Goal: Task Accomplishment & Management: Complete application form

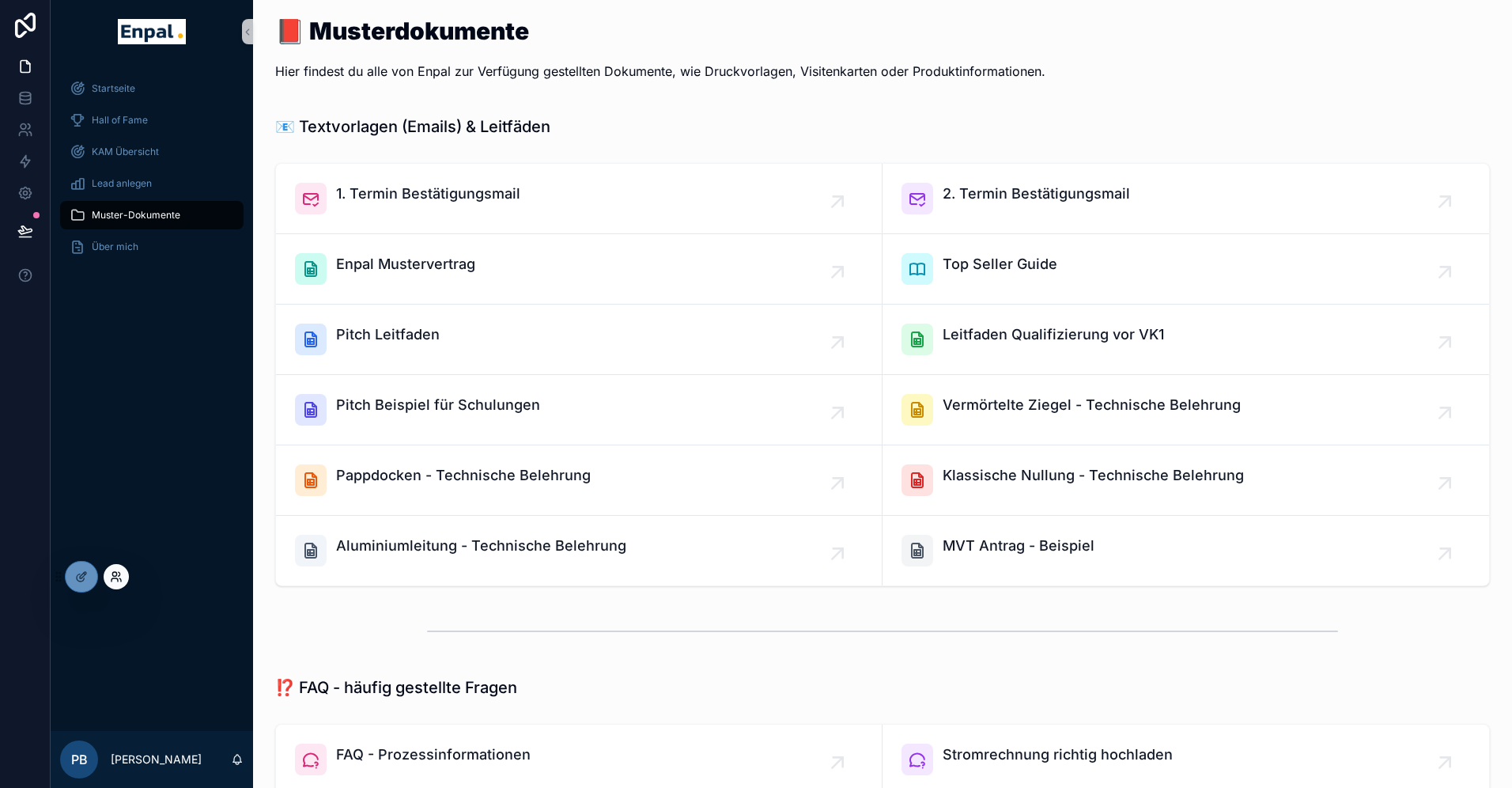
click at [118, 576] on icon at bounding box center [115, 575] width 12 height 12
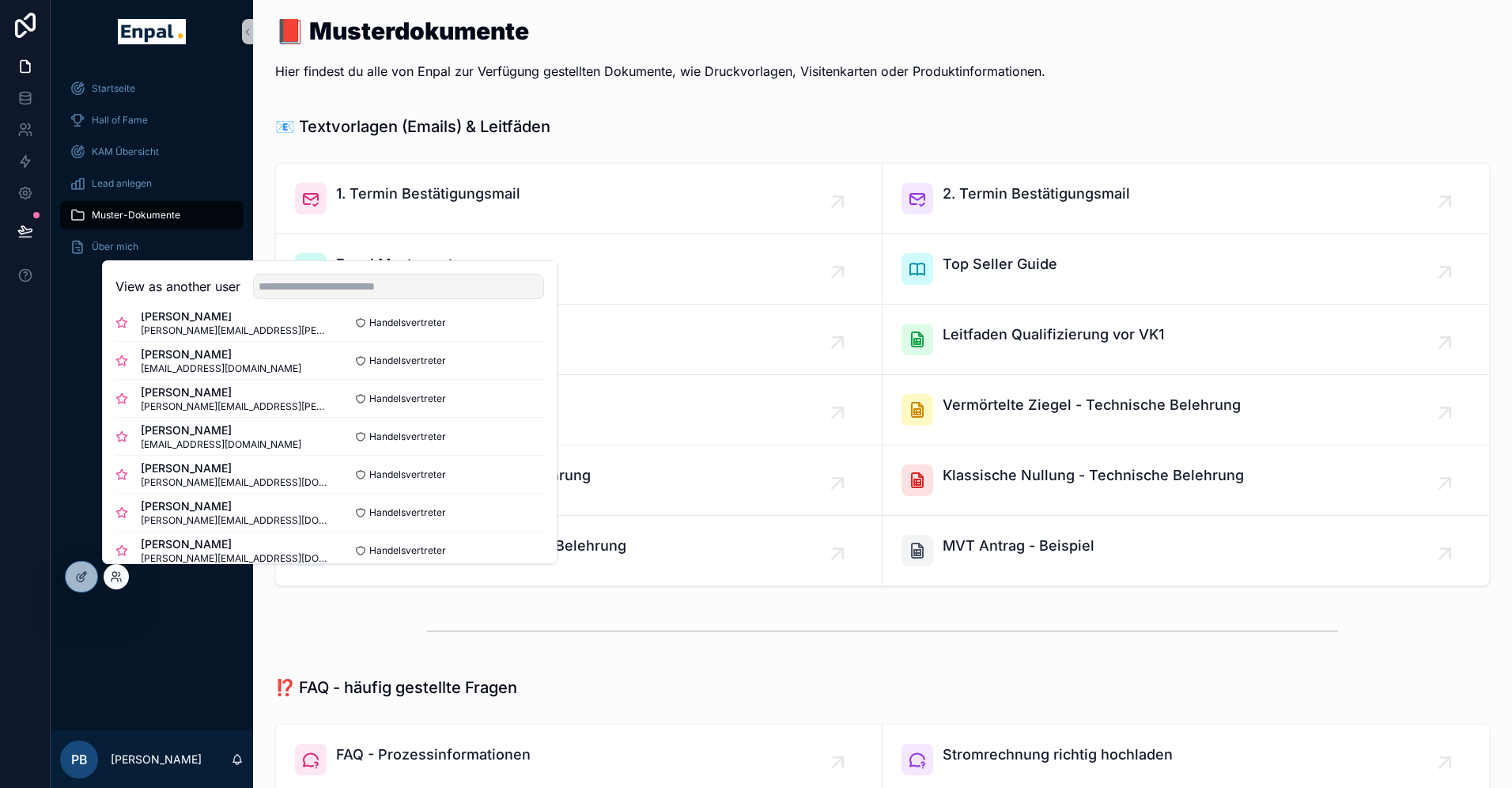
scroll to position [214, 0]
click at [524, 398] on button "Select" at bounding box center [524, 397] width 42 height 23
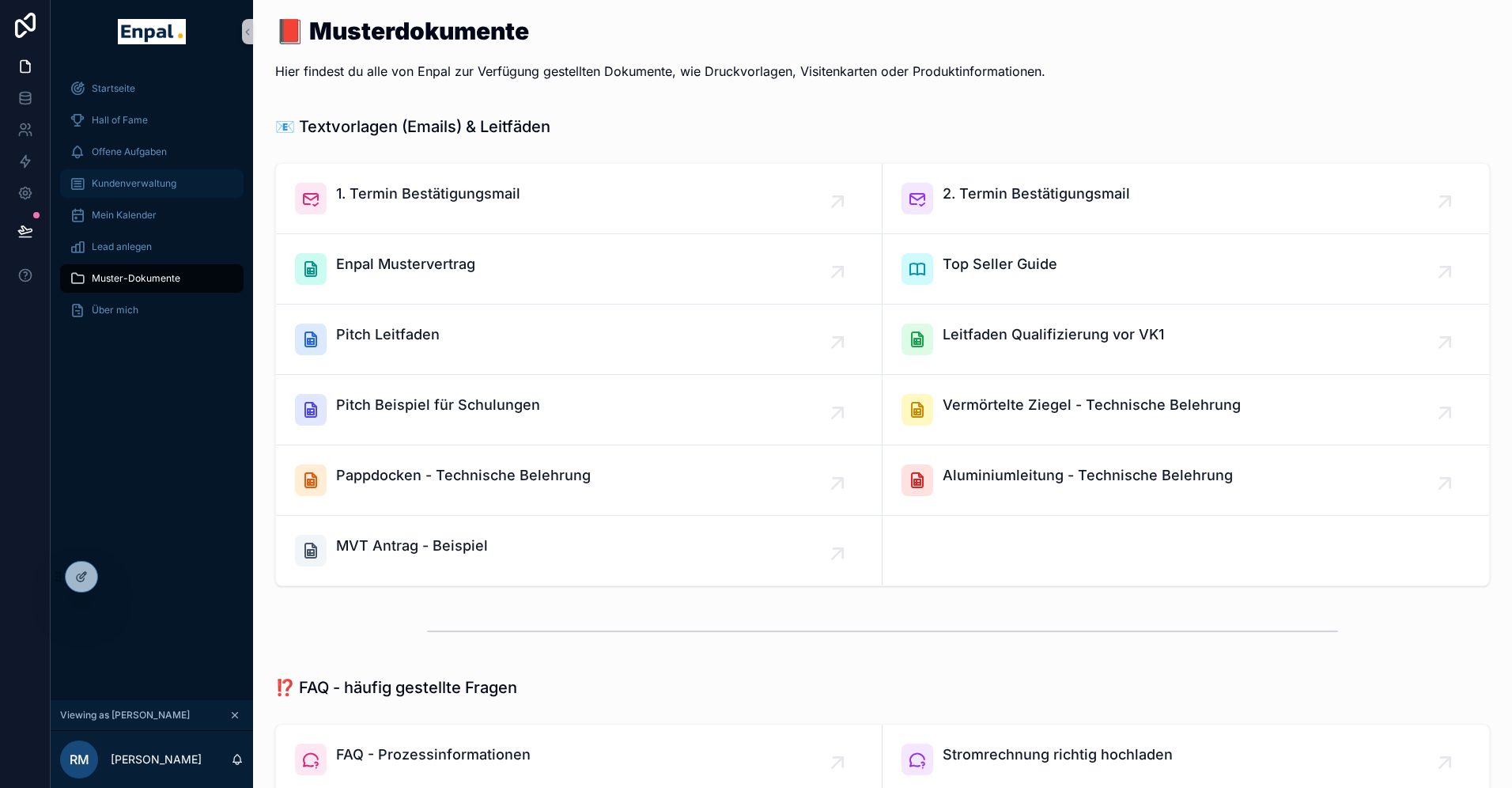
click at [149, 183] on span "Kundenverwaltung" at bounding box center [134, 182] width 85 height 12
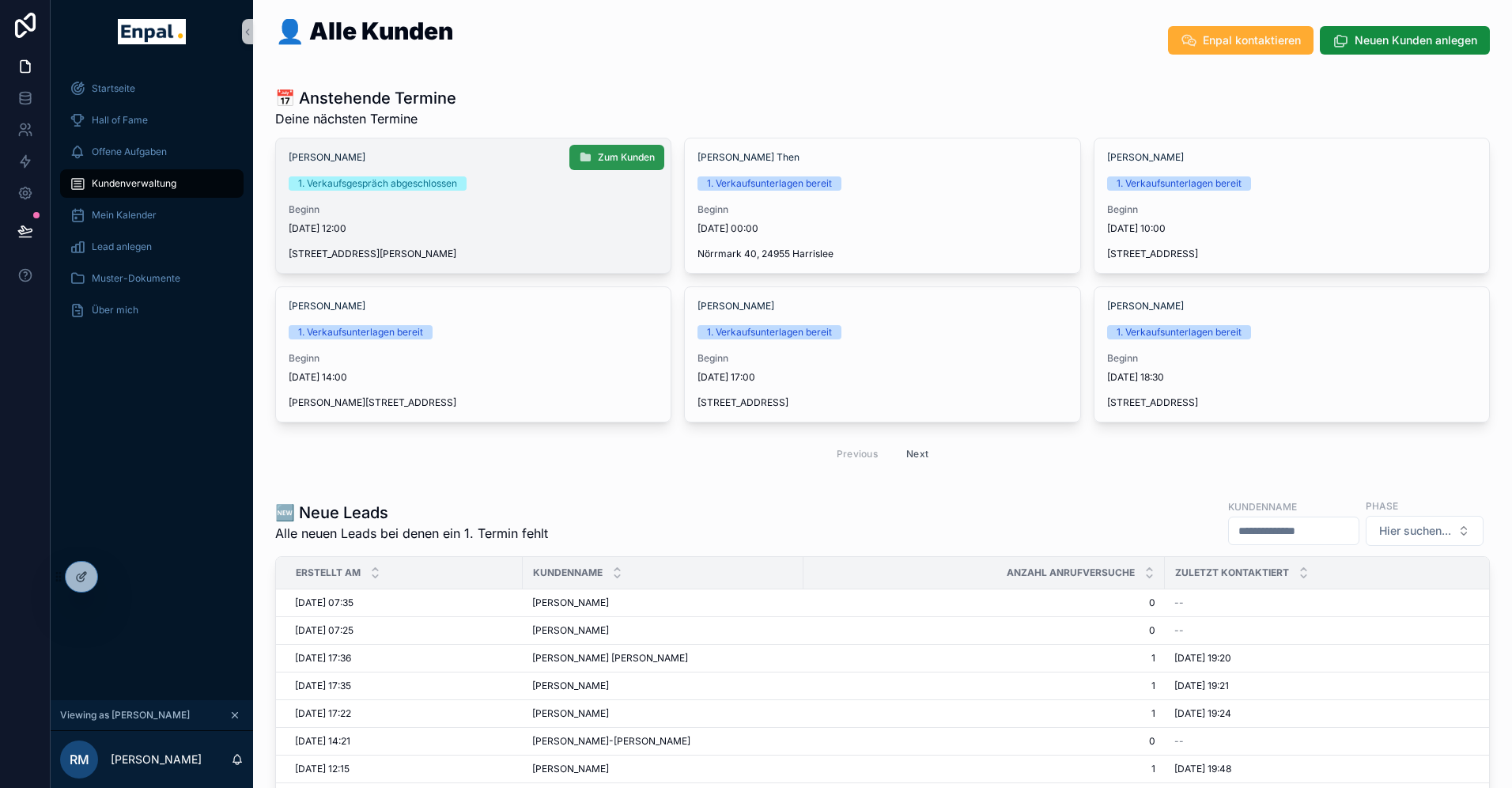
click at [638, 160] on span "Zum Kunden" at bounding box center [627, 157] width 57 height 12
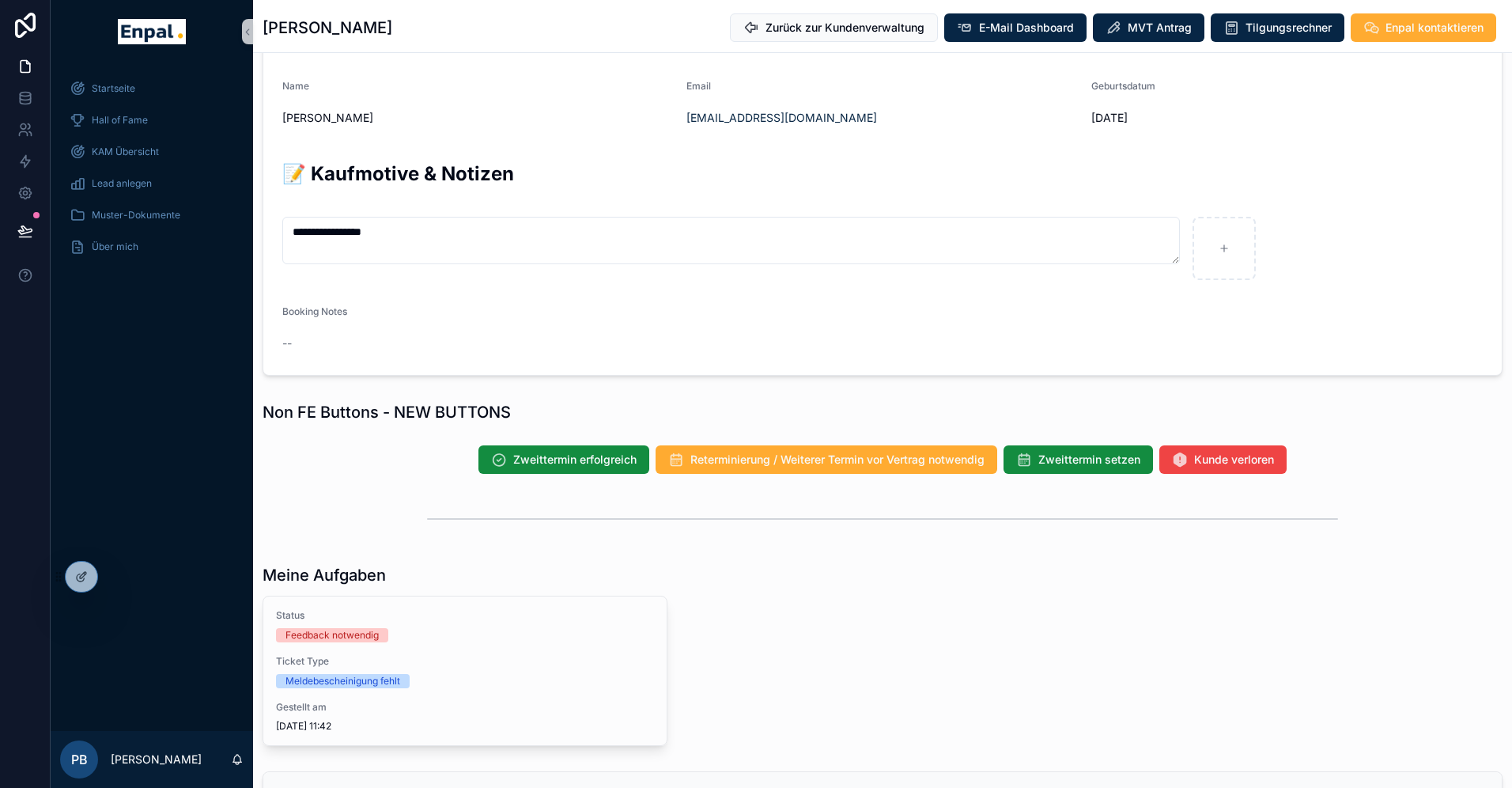
scroll to position [945, 0]
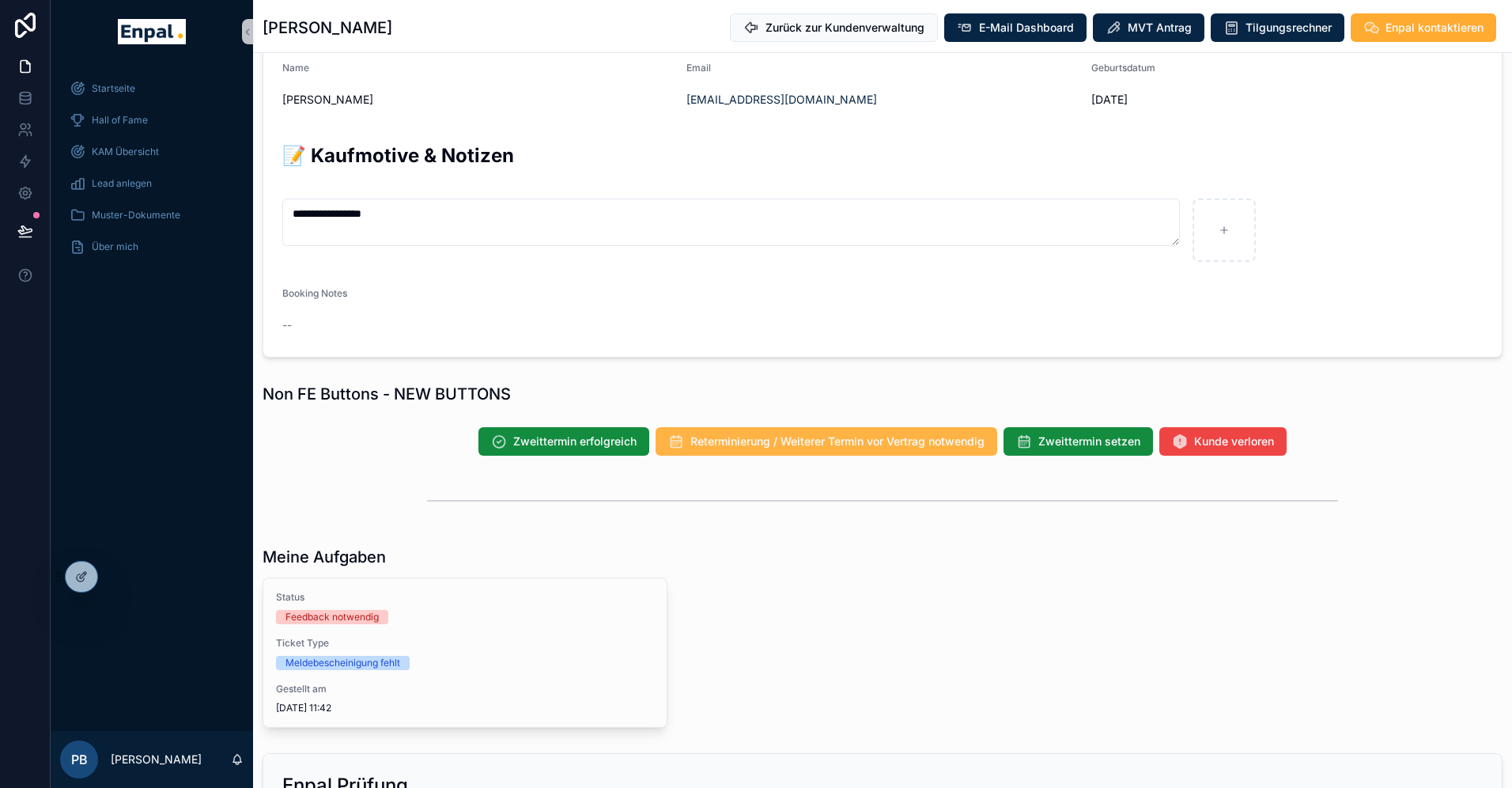
click at [871, 447] on span "Reterminierung / Weiterer Termin vor Vertrag notwendig" at bounding box center [837, 441] width 294 height 16
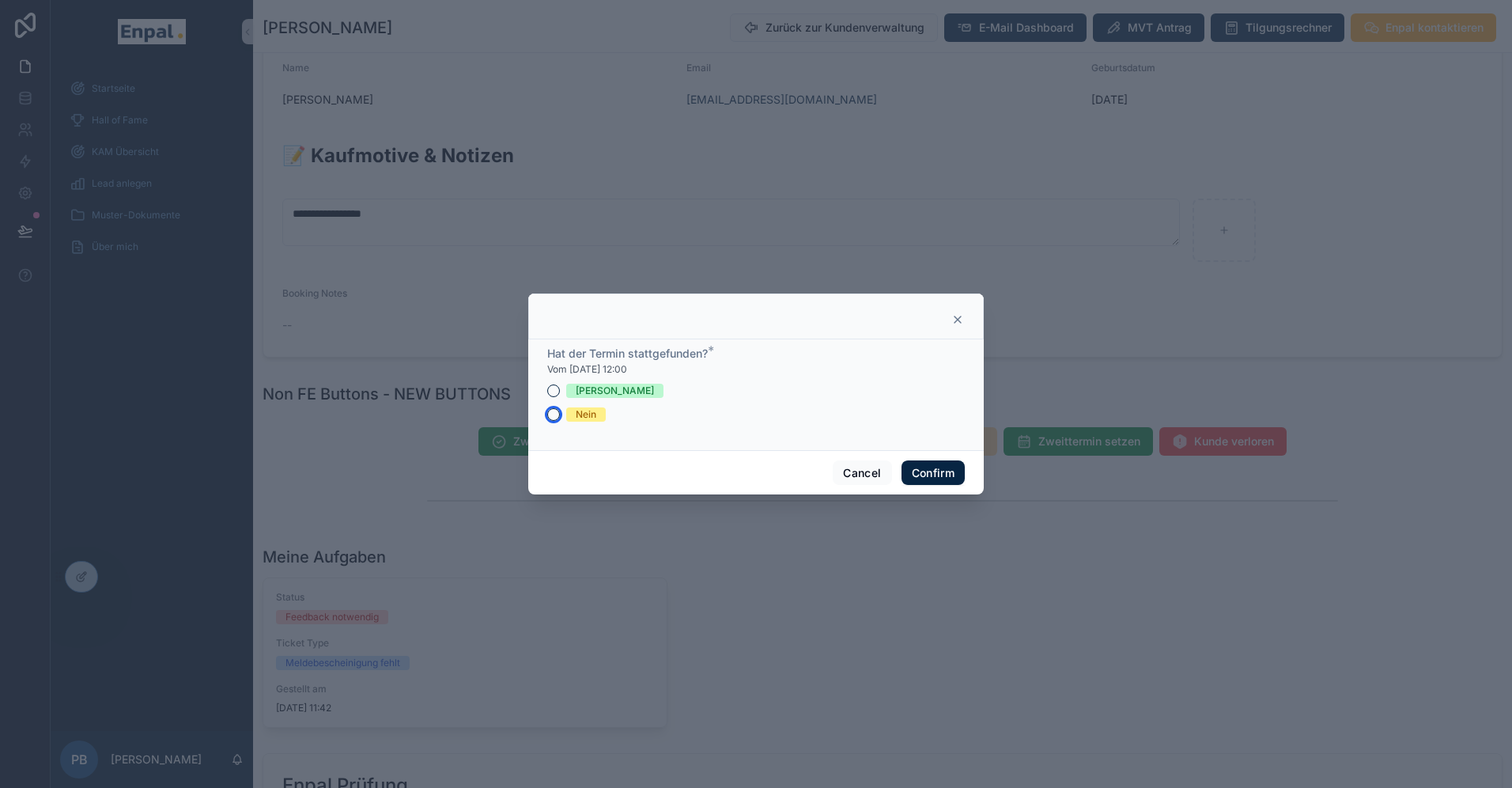
click at [553, 414] on button "Nein" at bounding box center [553, 414] width 12 height 12
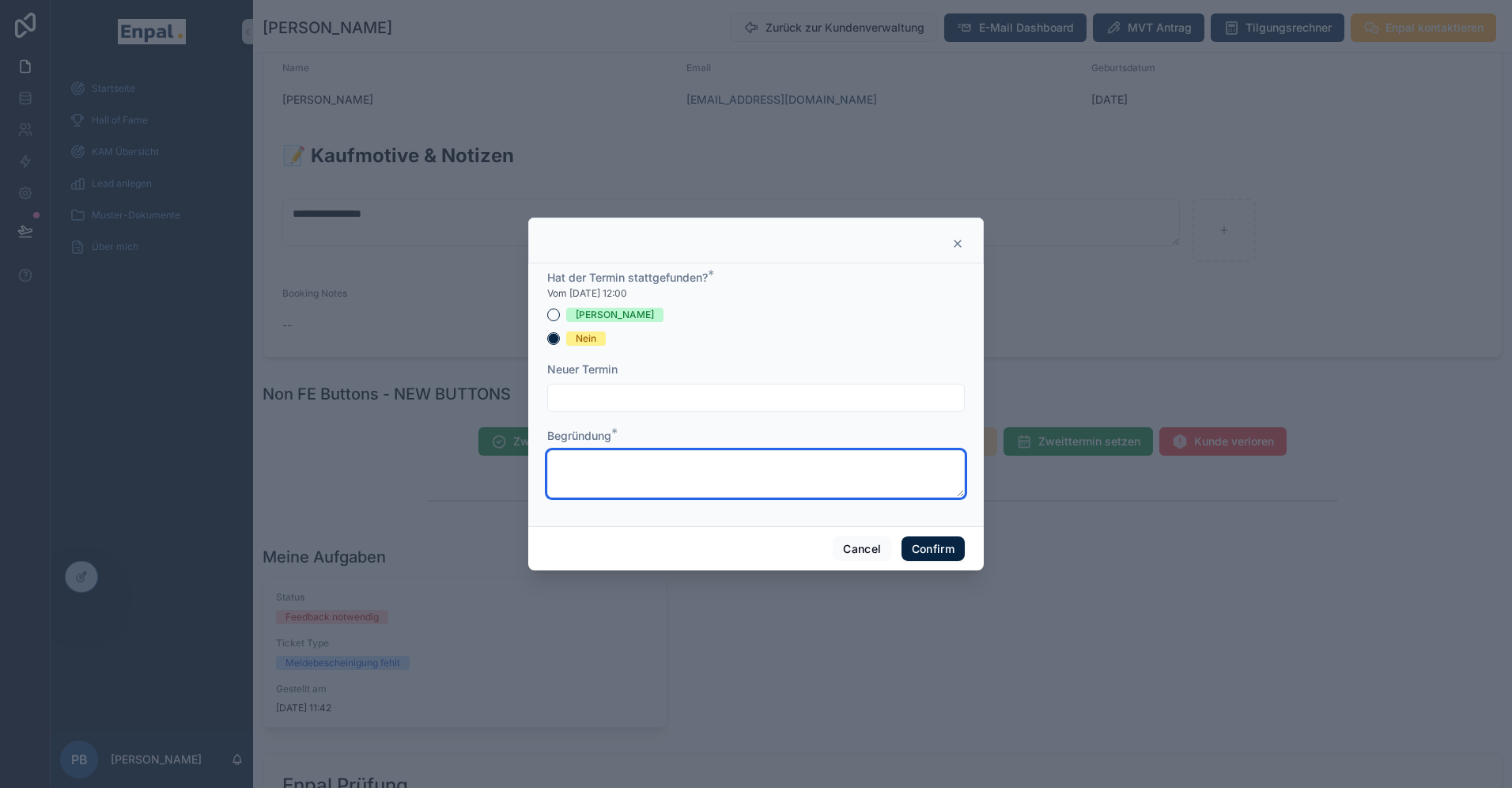
click at [610, 463] on textarea at bounding box center [756, 473] width 418 height 47
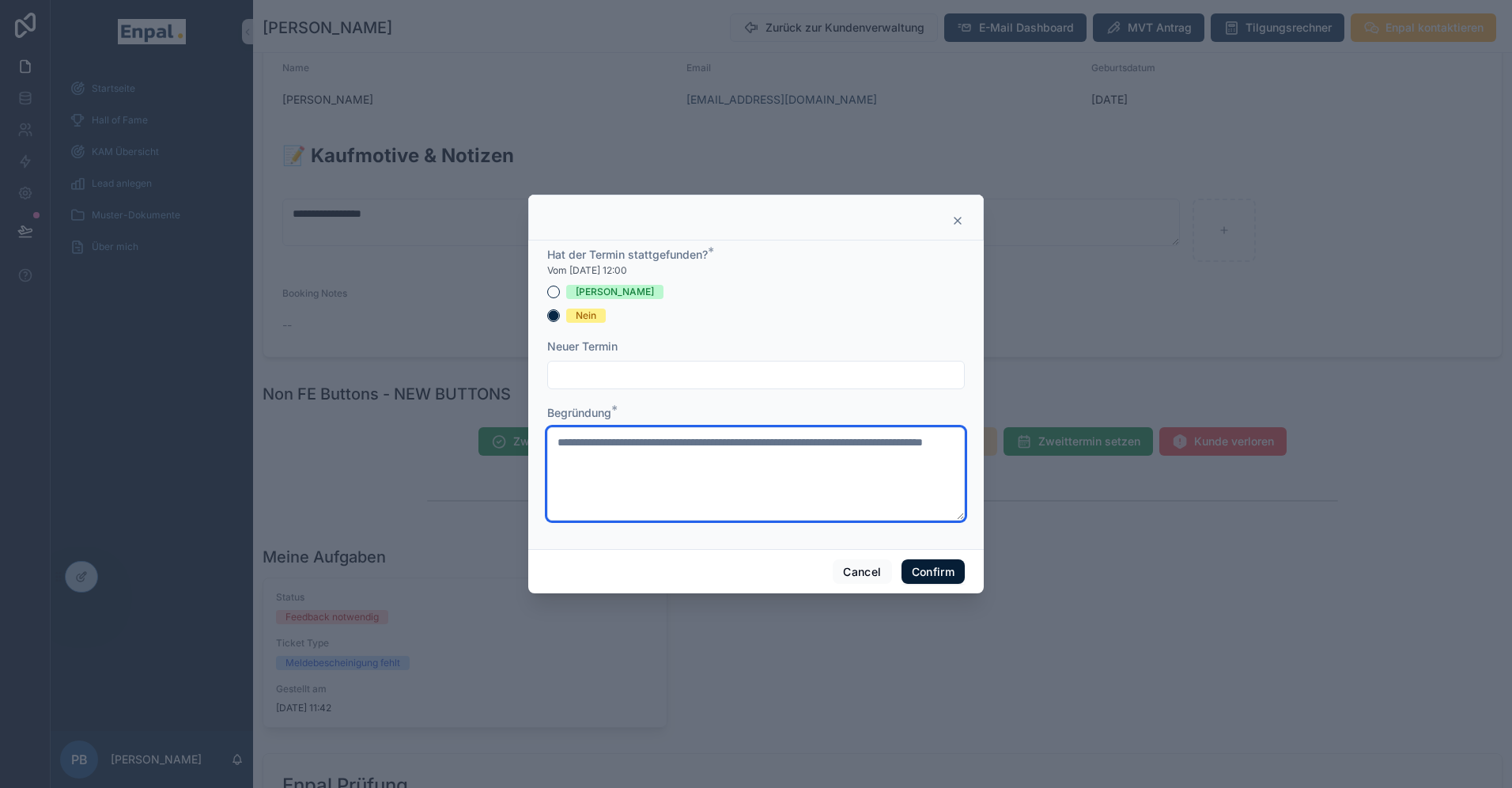
type textarea "**********"
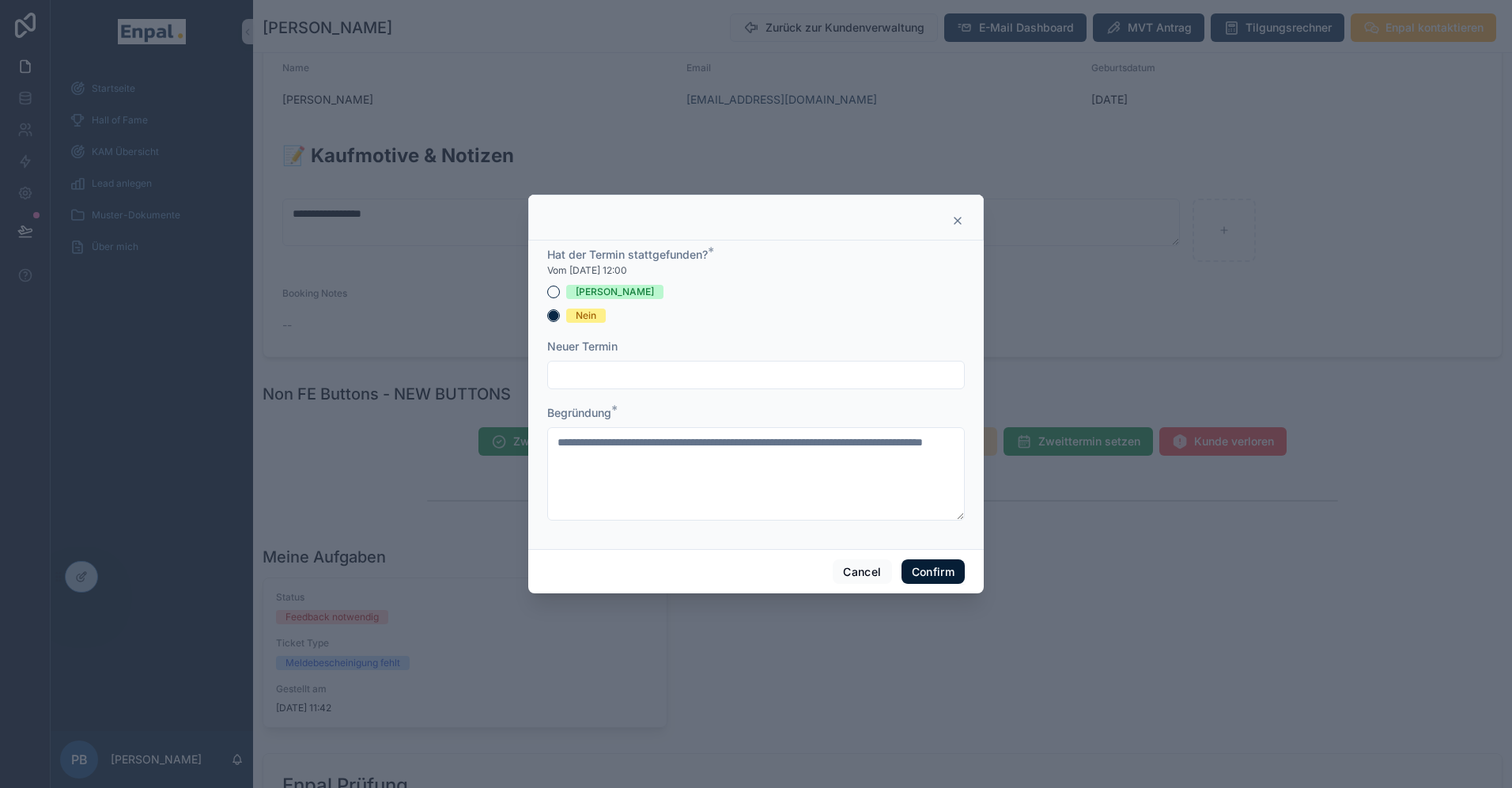
click at [920, 574] on button "Confirm" at bounding box center [933, 572] width 63 height 26
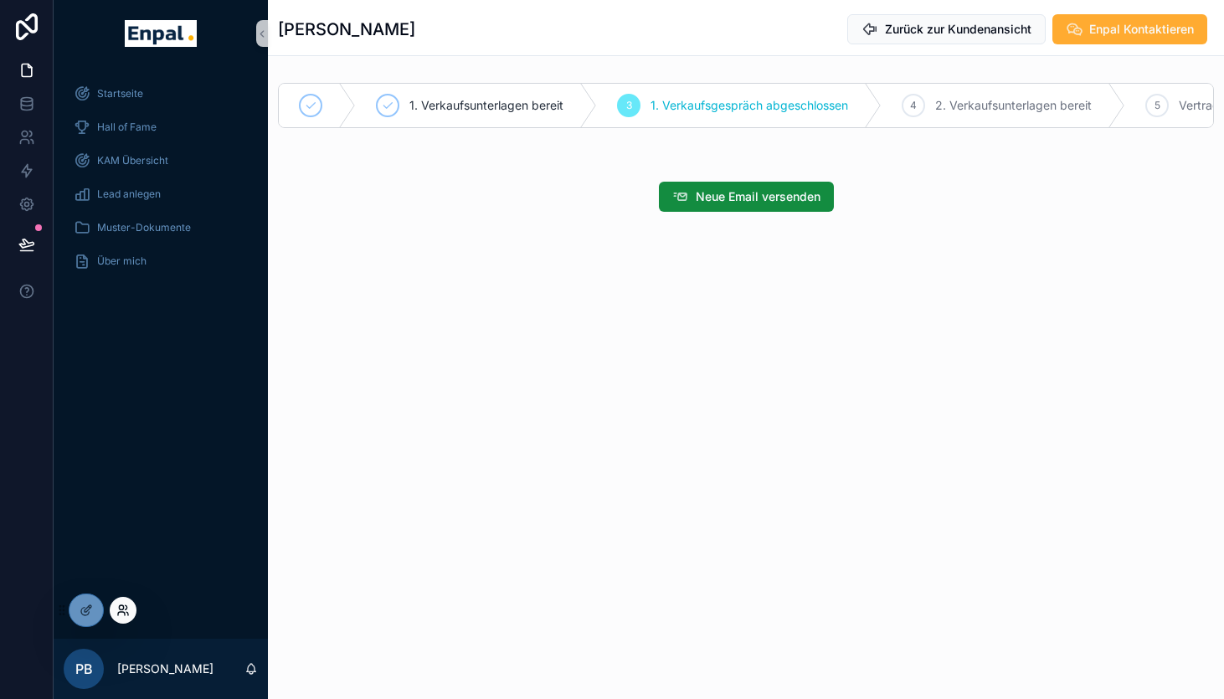
click at [128, 610] on icon at bounding box center [122, 609] width 13 height 13
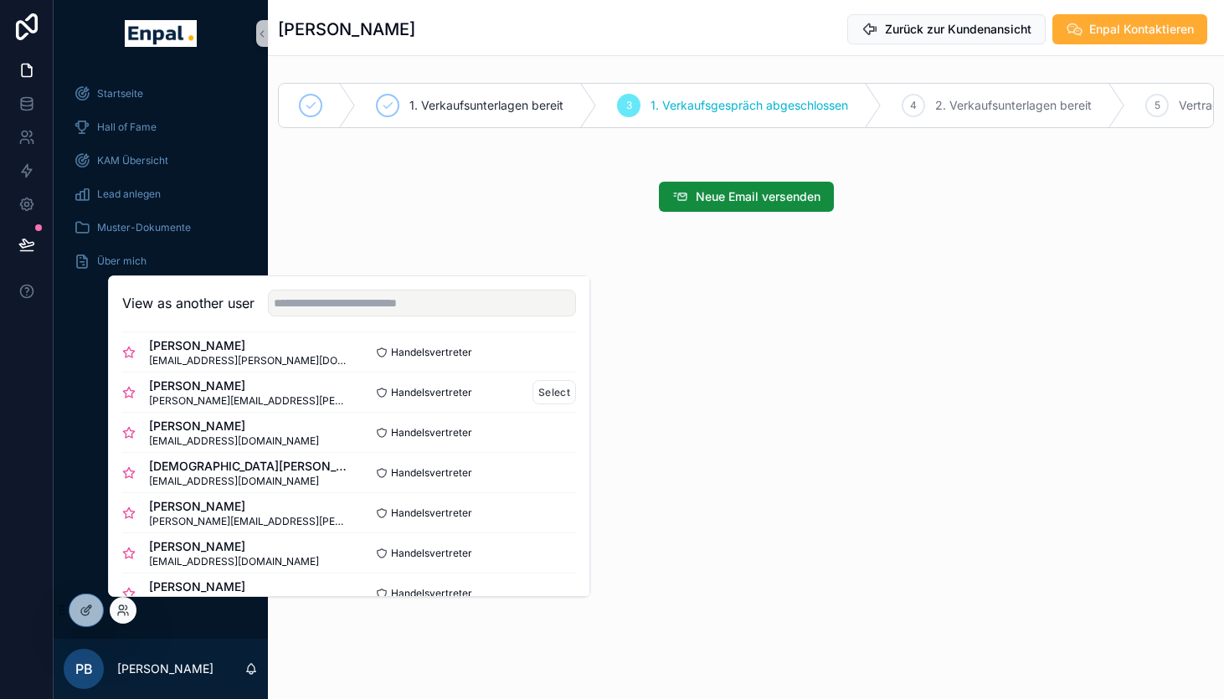
scroll to position [94, 0]
click at [557, 475] on button "Select" at bounding box center [554, 472] width 44 height 24
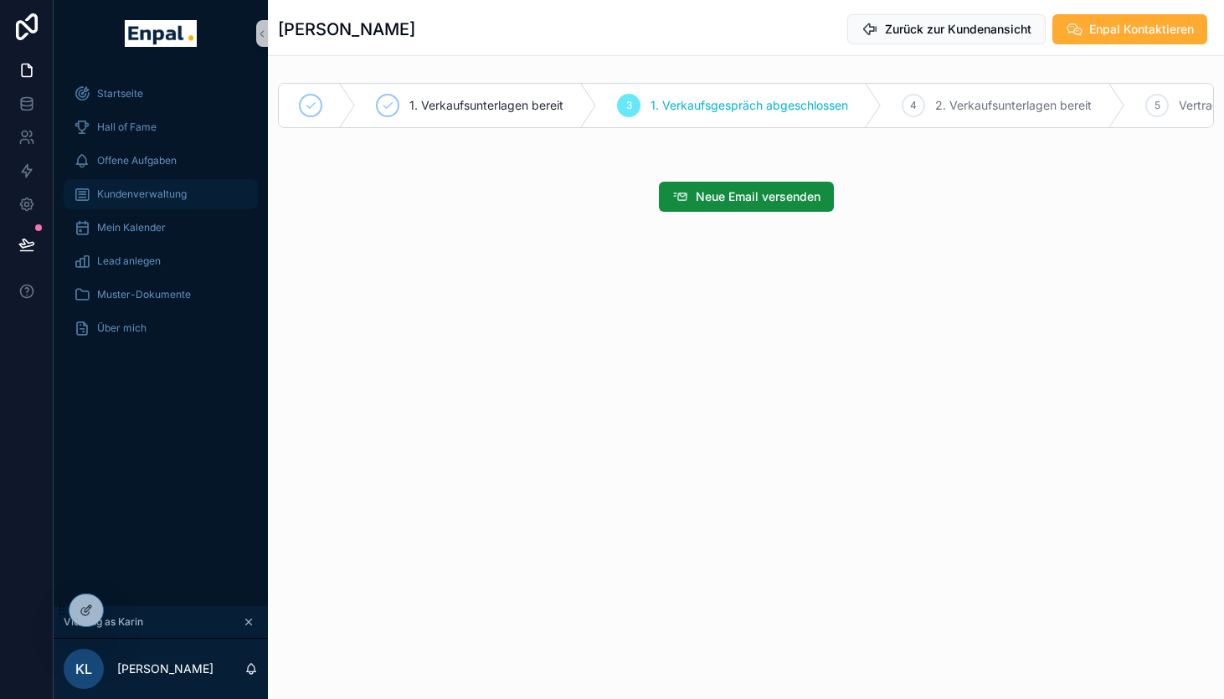
click at [126, 197] on span "Kundenverwaltung" at bounding box center [142, 193] width 90 height 13
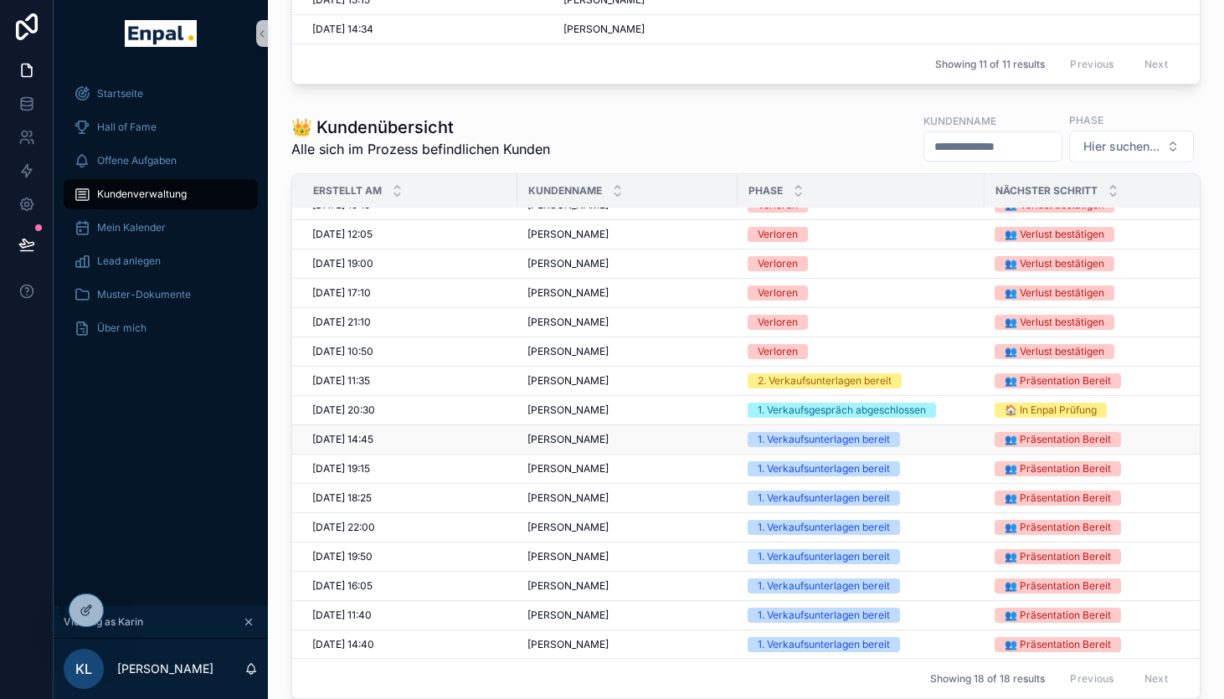
scroll to position [966, 0]
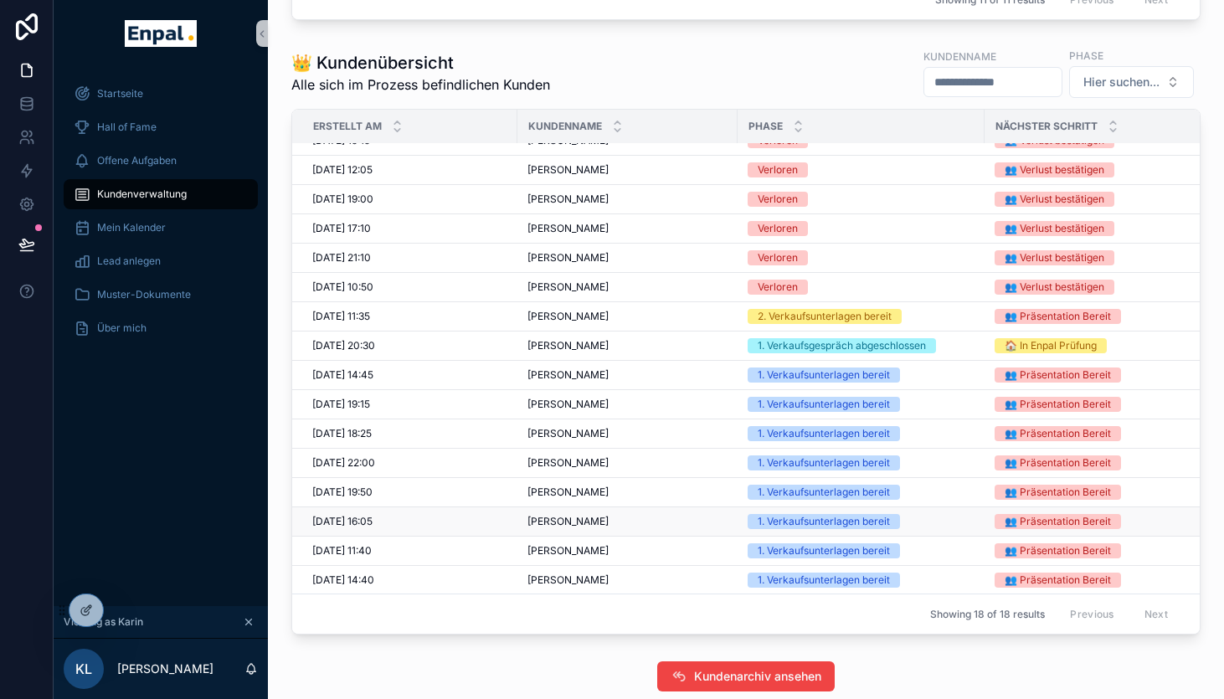
click at [662, 521] on div "[PERSON_NAME] [PERSON_NAME]" at bounding box center [627, 521] width 200 height 13
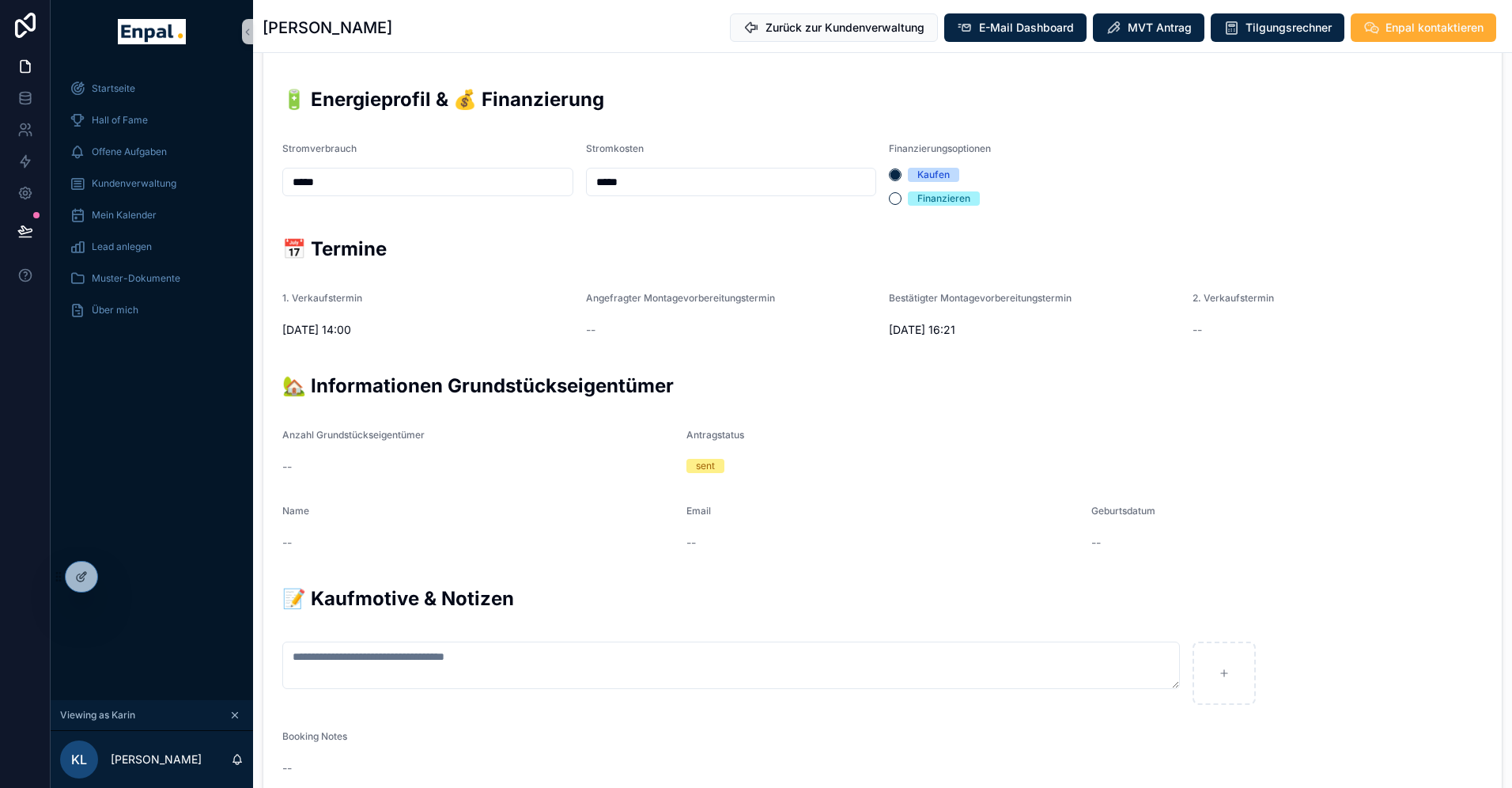
scroll to position [504, 0]
click at [129, 185] on span "Kundenverwaltung" at bounding box center [134, 182] width 85 height 12
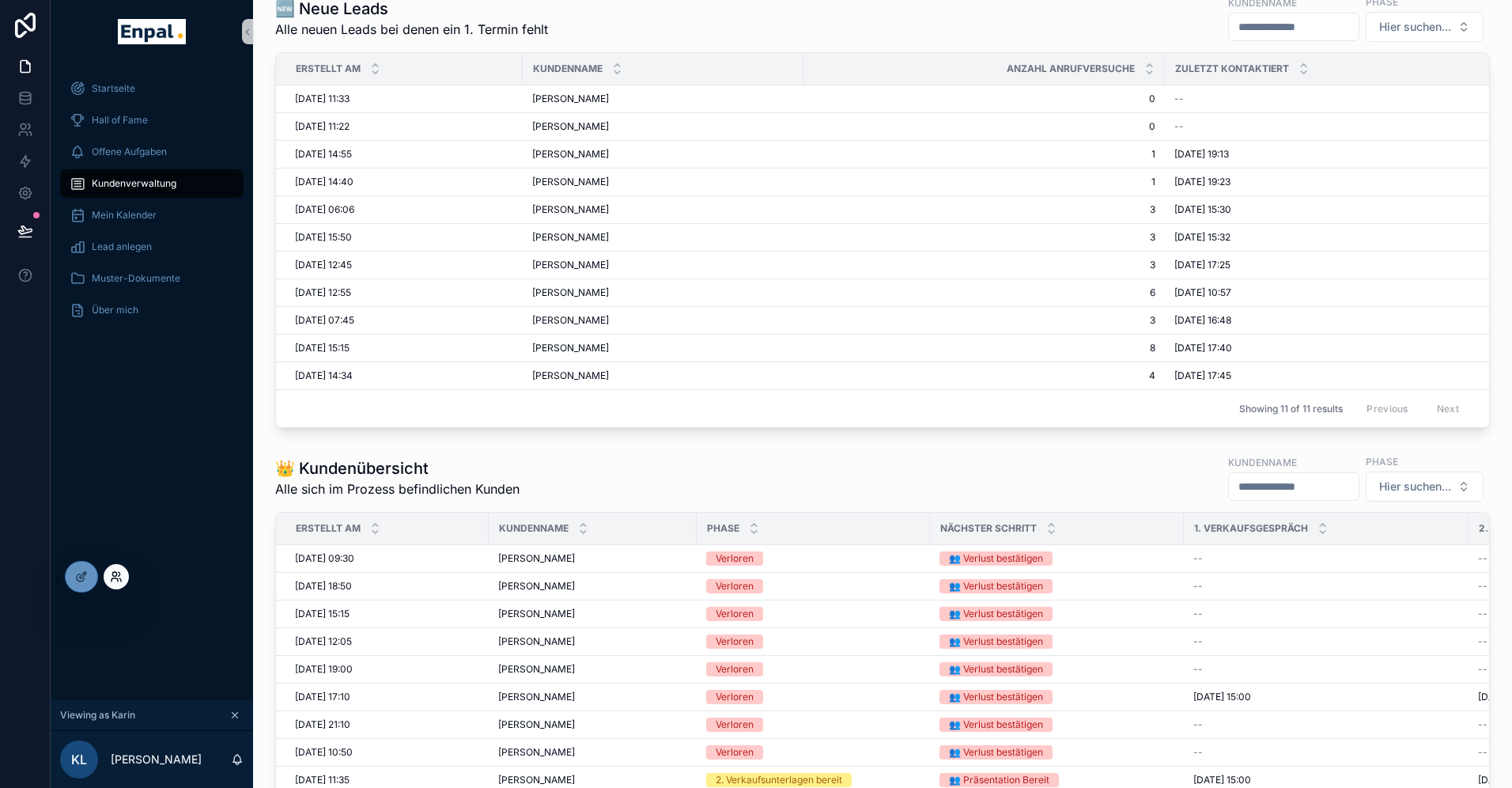
click at [114, 574] on icon at bounding box center [115, 575] width 12 height 12
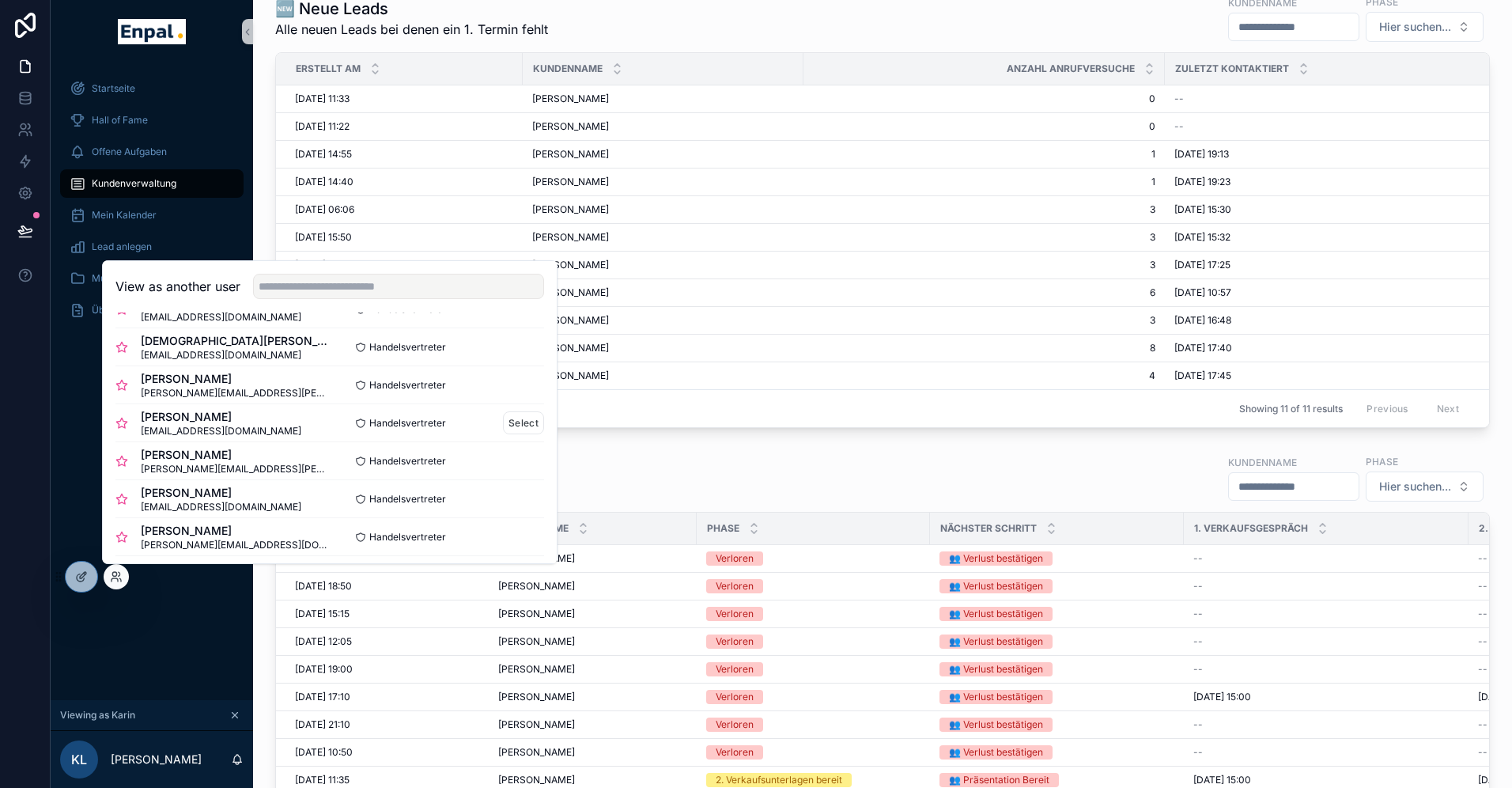
scroll to position [150, 0]
click at [536, 464] on button "Select" at bounding box center [524, 460] width 42 height 23
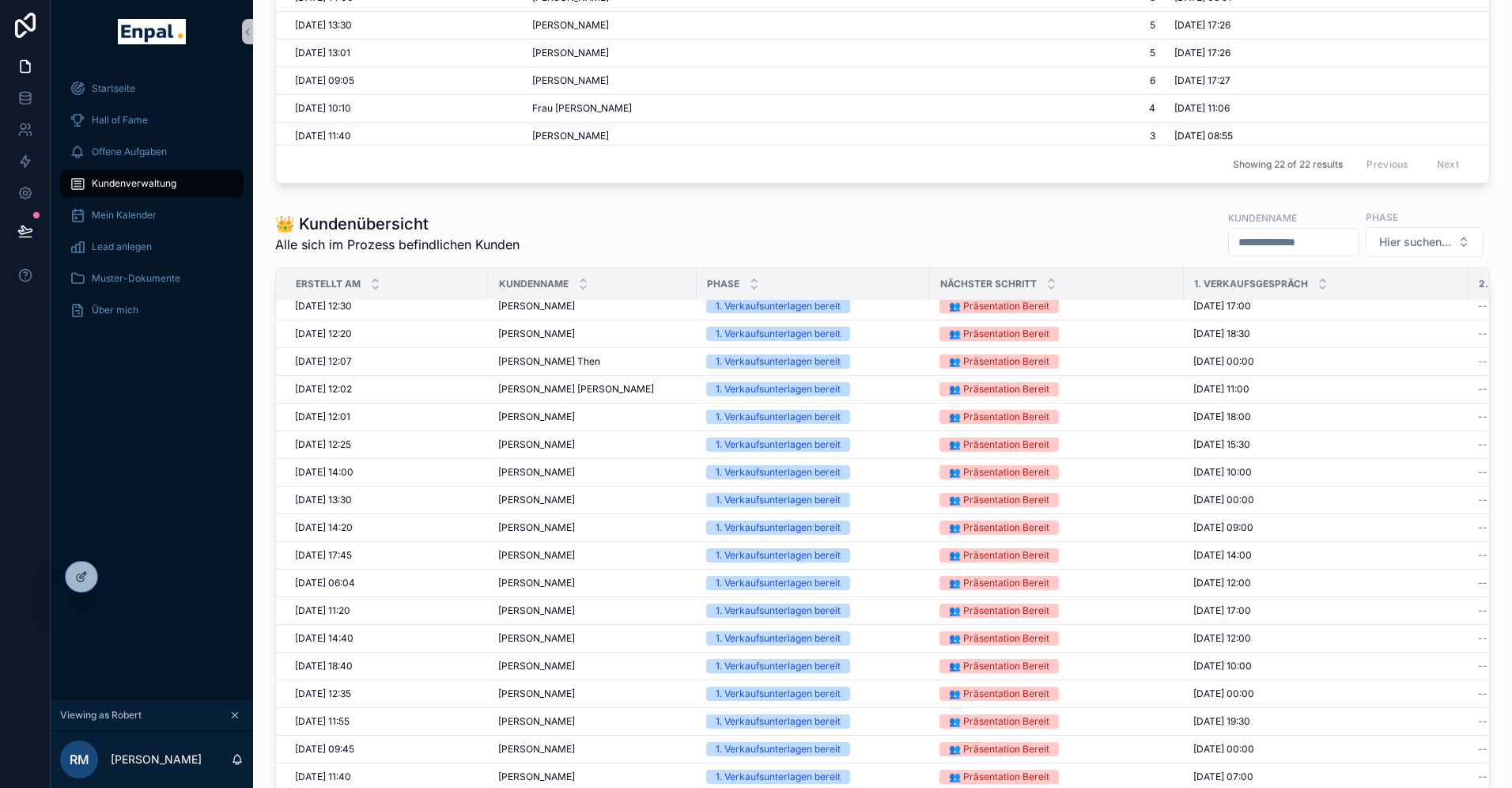
scroll to position [309, 0]
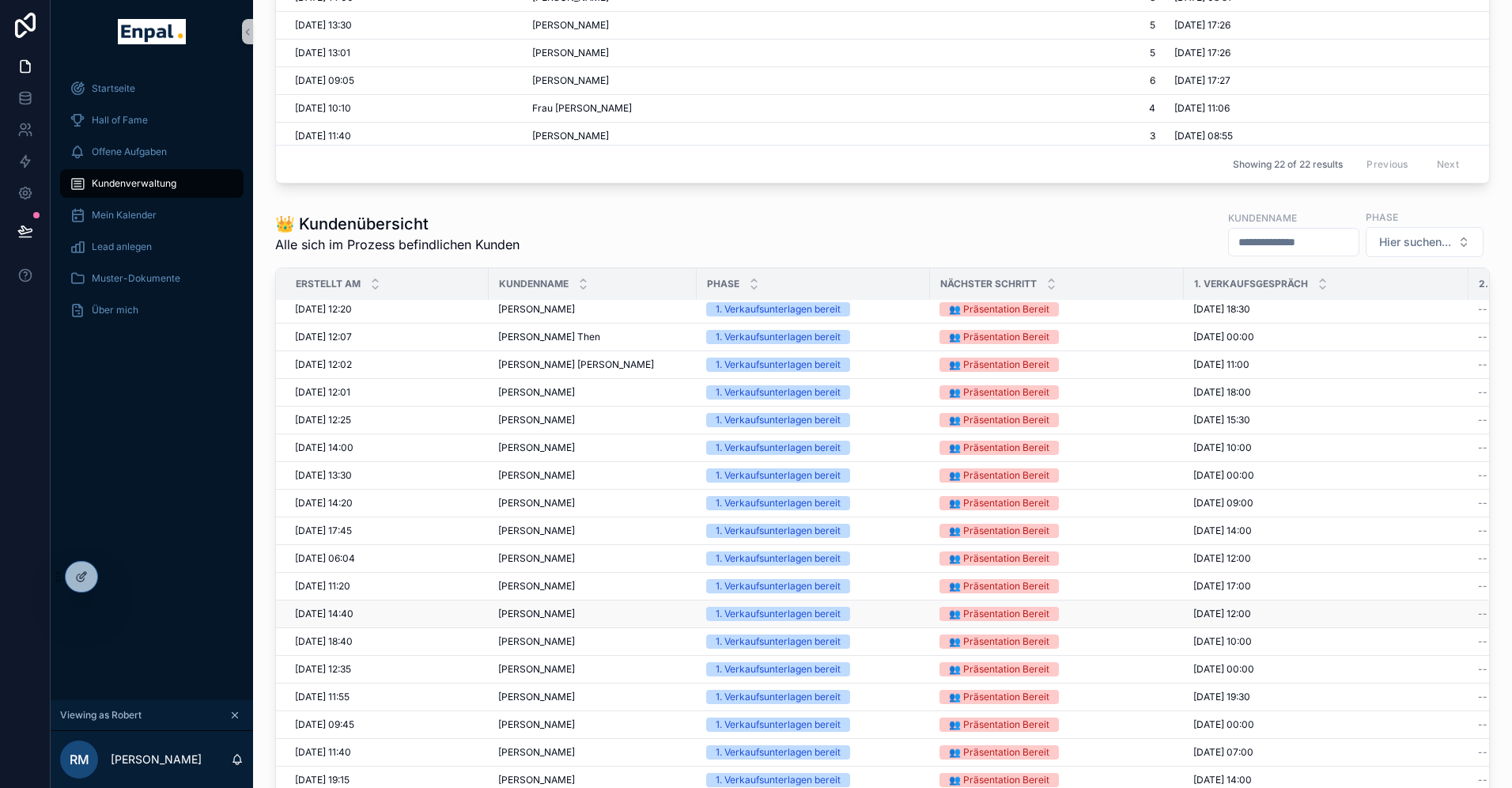
click at [579, 612] on div "Dr. Jürgen Moege Dr. Jürgen Moege" at bounding box center [593, 613] width 189 height 12
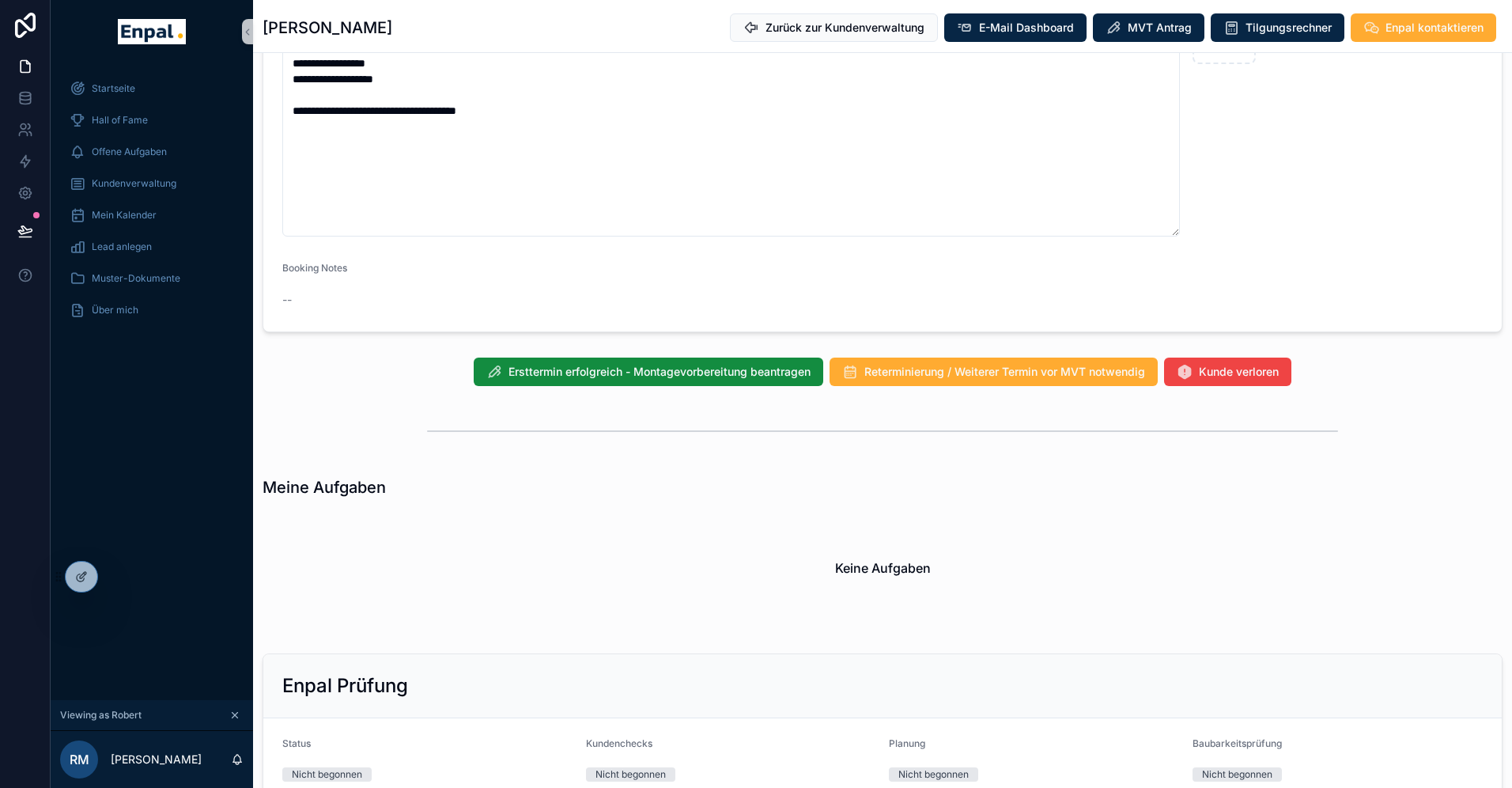
scroll to position [1196, 0]
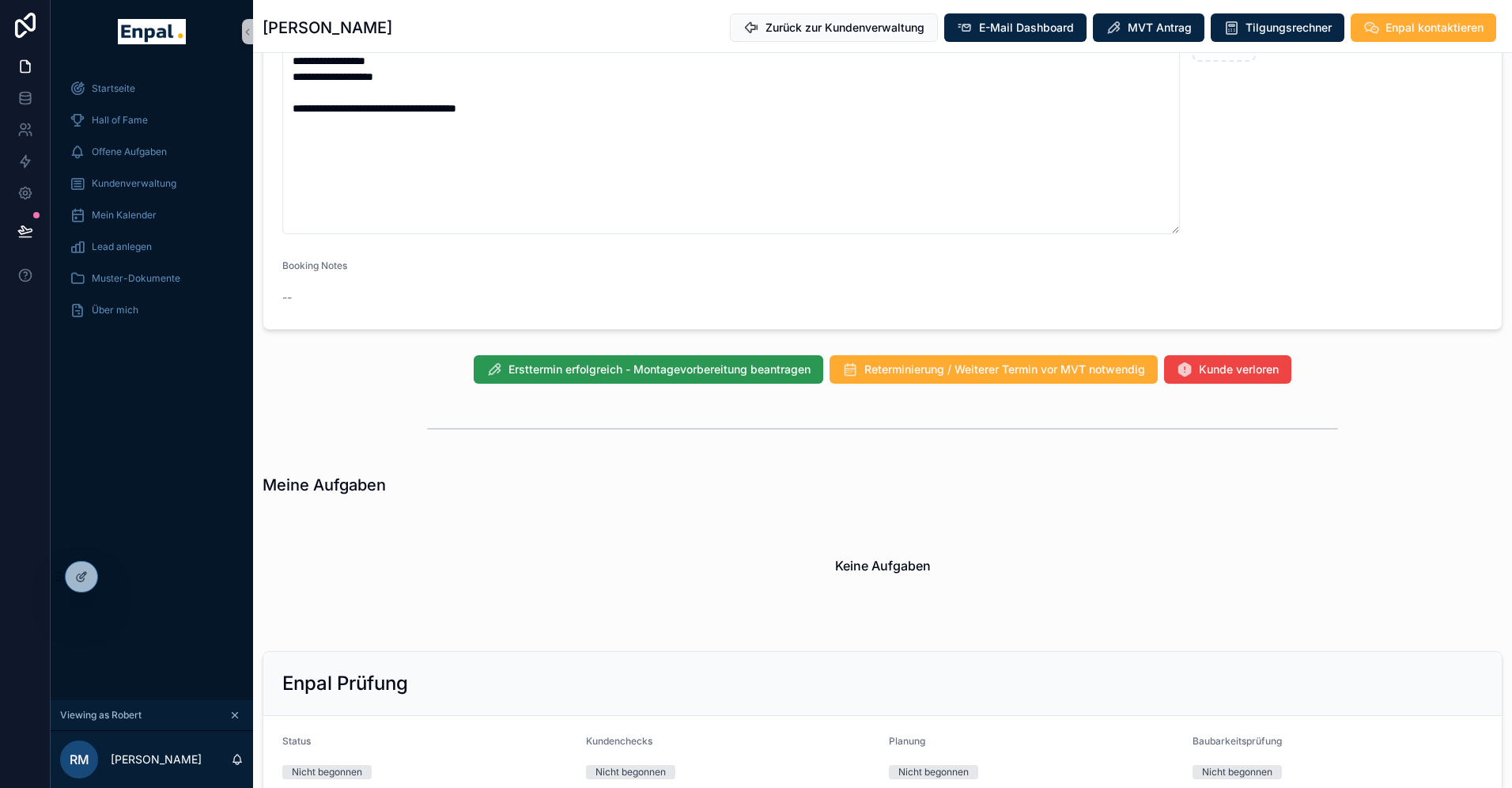
click at [664, 368] on span "Ersttermin erfolgreich - Montagevorbereitung beantragen" at bounding box center [660, 368] width 302 height 16
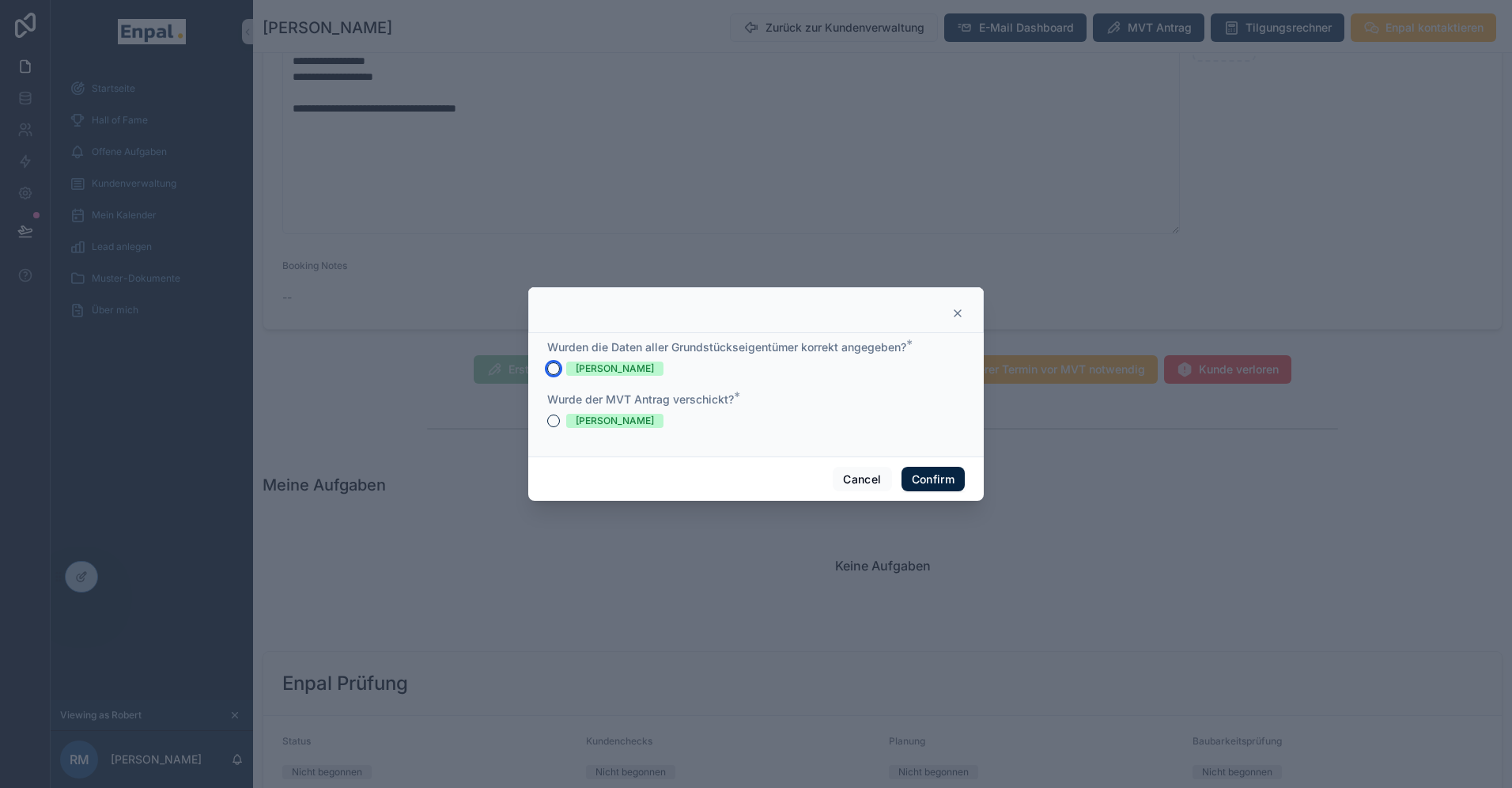
click at [554, 367] on button "[PERSON_NAME]" at bounding box center [553, 368] width 12 height 12
click at [551, 416] on button "[PERSON_NAME]" at bounding box center [553, 420] width 12 height 12
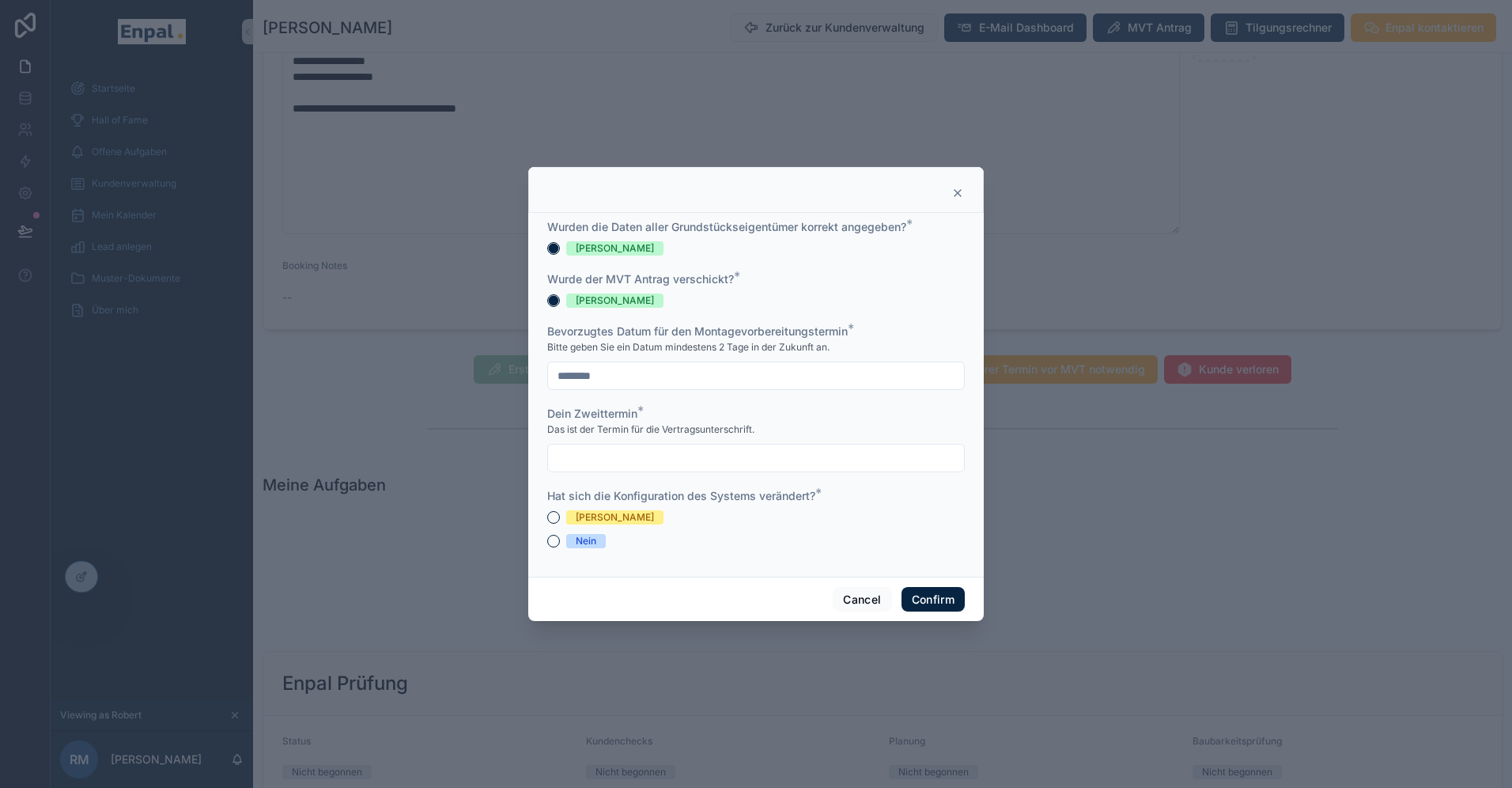
click at [568, 379] on input "********" at bounding box center [756, 375] width 416 height 22
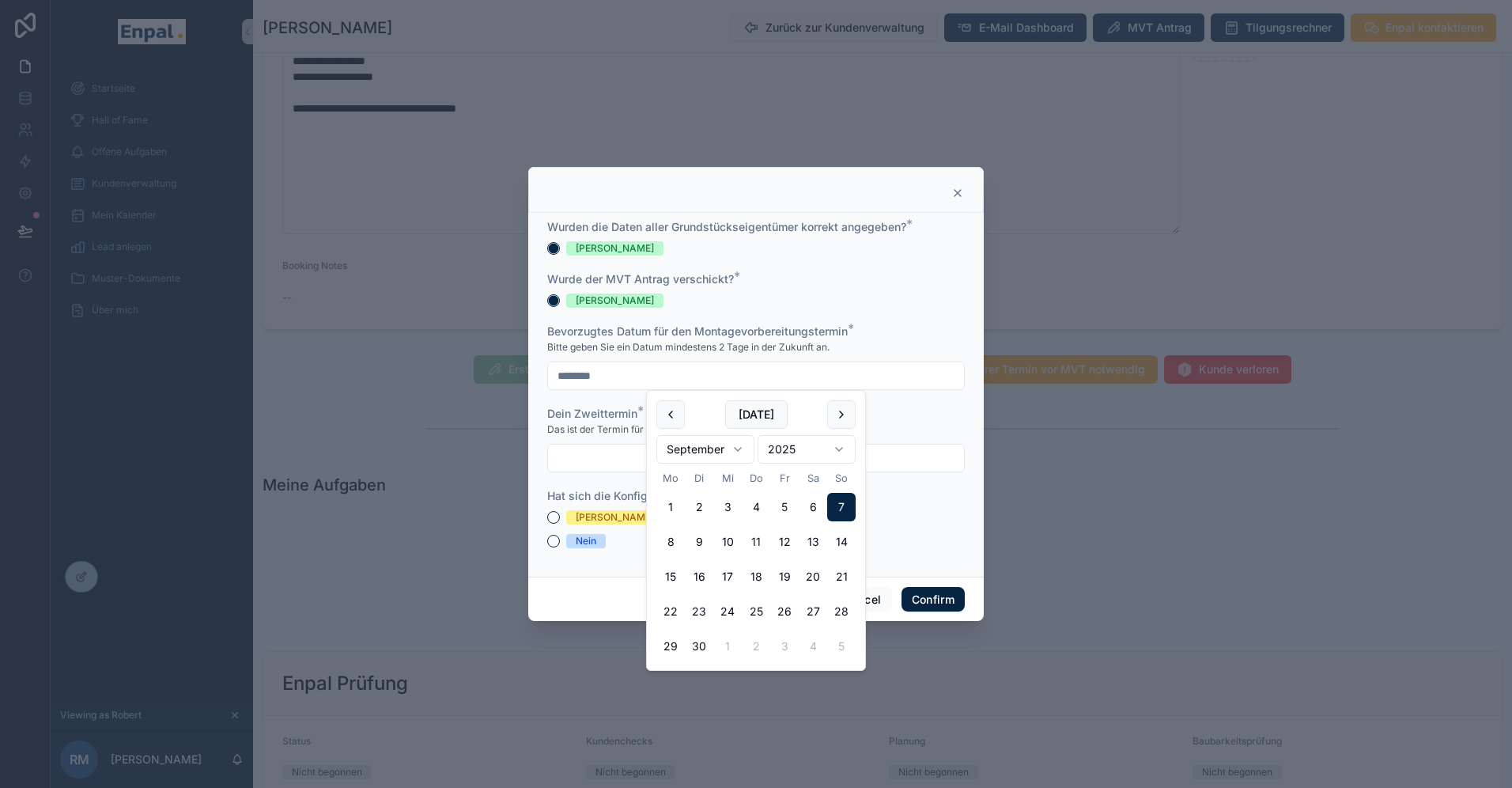
click at [757, 540] on button "11" at bounding box center [756, 541] width 28 height 28
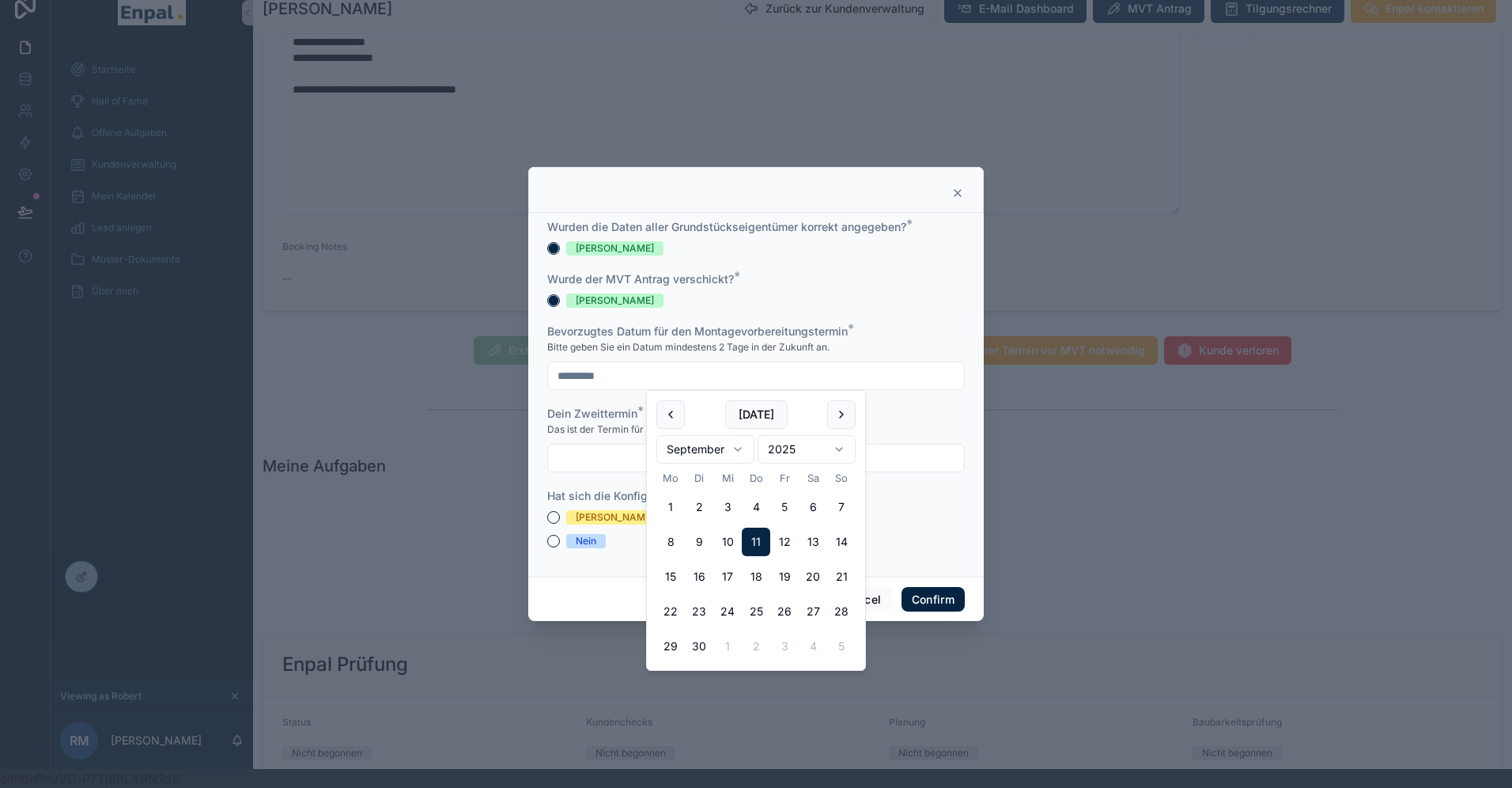
click at [782, 503] on button "5" at bounding box center [784, 506] width 28 height 28
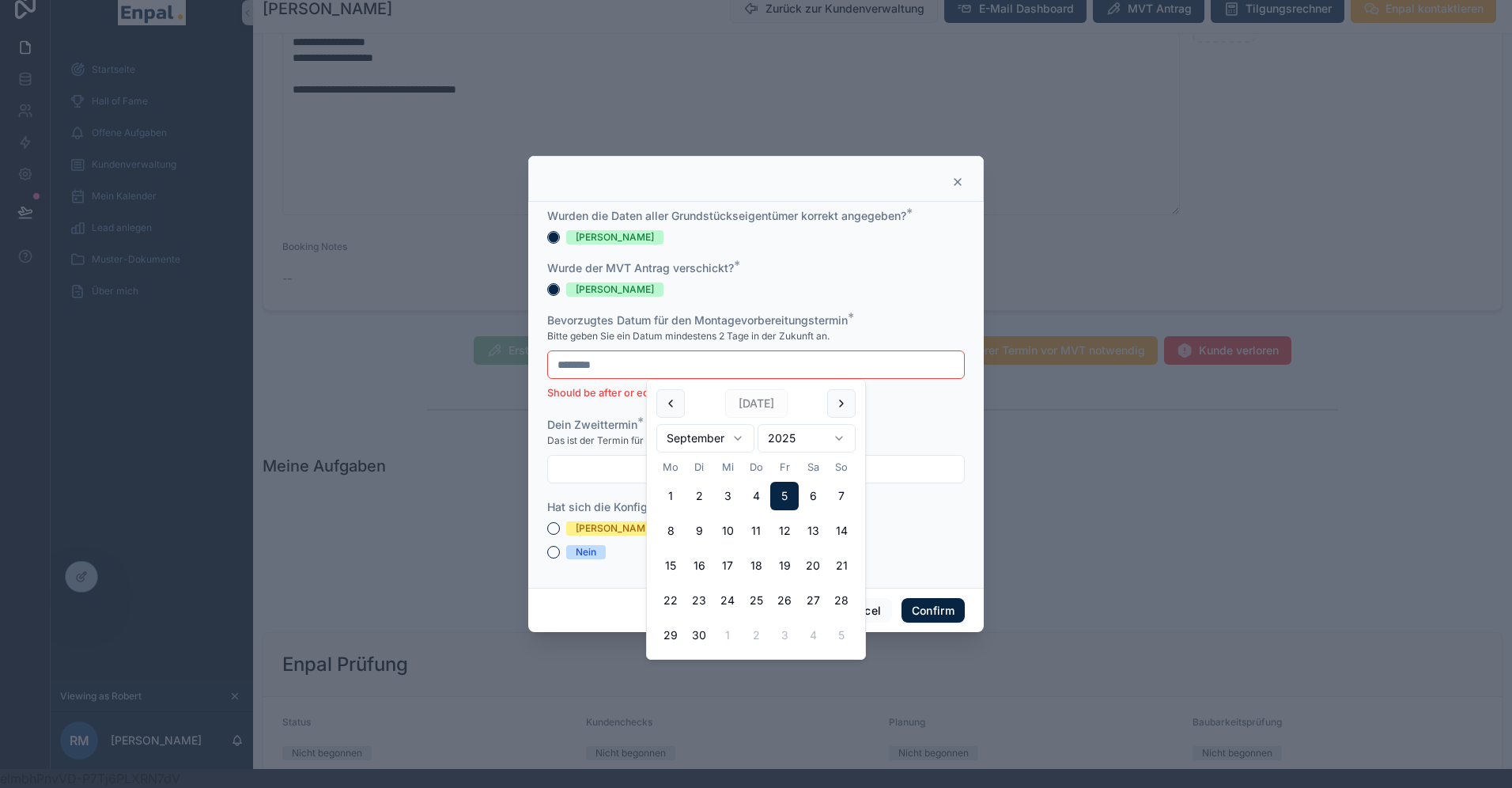
scroll to position [1196, 0]
click at [812, 497] on button "6" at bounding box center [813, 496] width 28 height 28
click at [577, 602] on div "Cancel Confirm" at bounding box center [756, 610] width 455 height 45
click at [585, 370] on input "********" at bounding box center [756, 364] width 416 height 22
click at [670, 531] on button "8" at bounding box center [671, 531] width 28 height 28
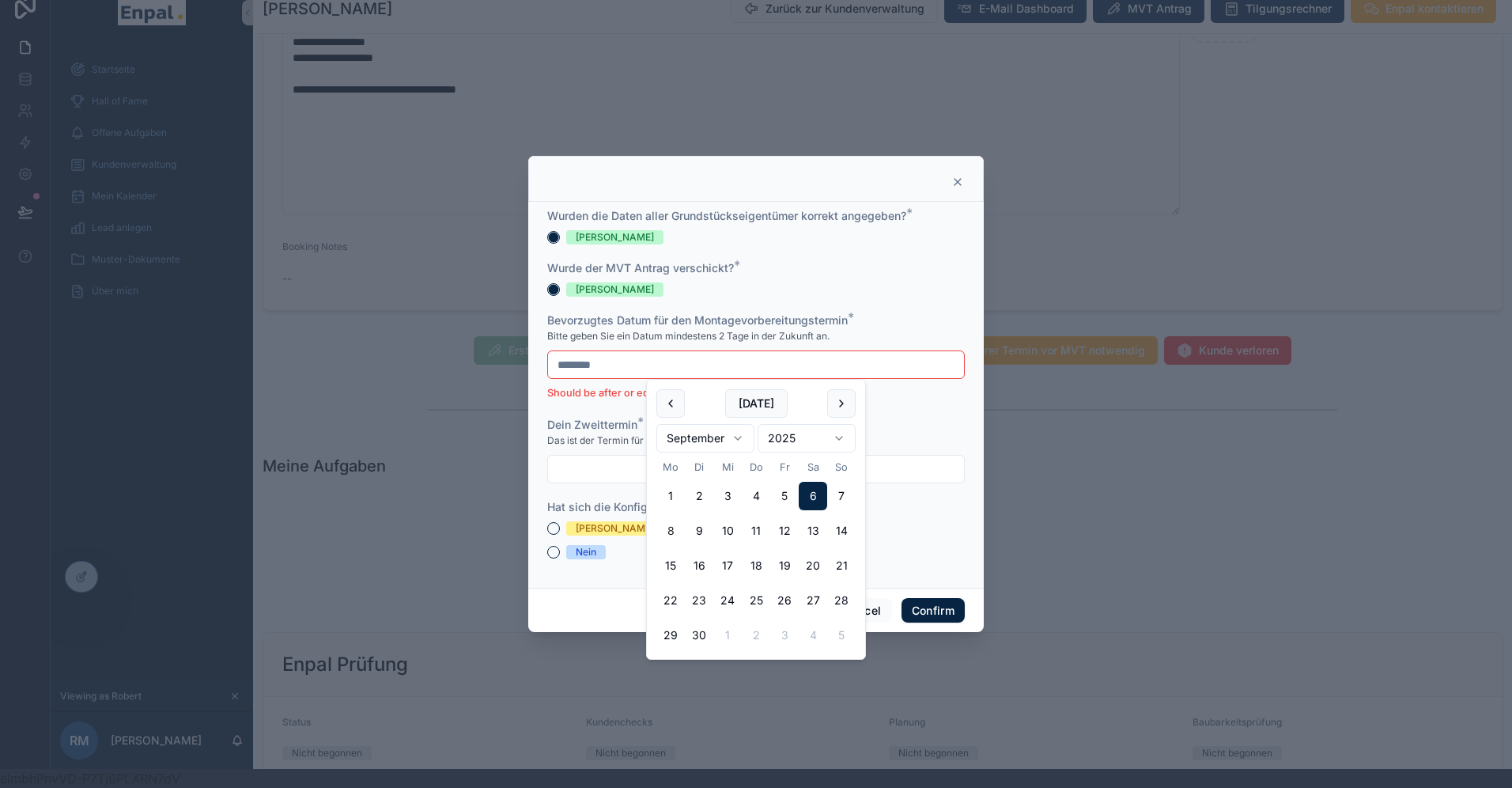
type input "********"
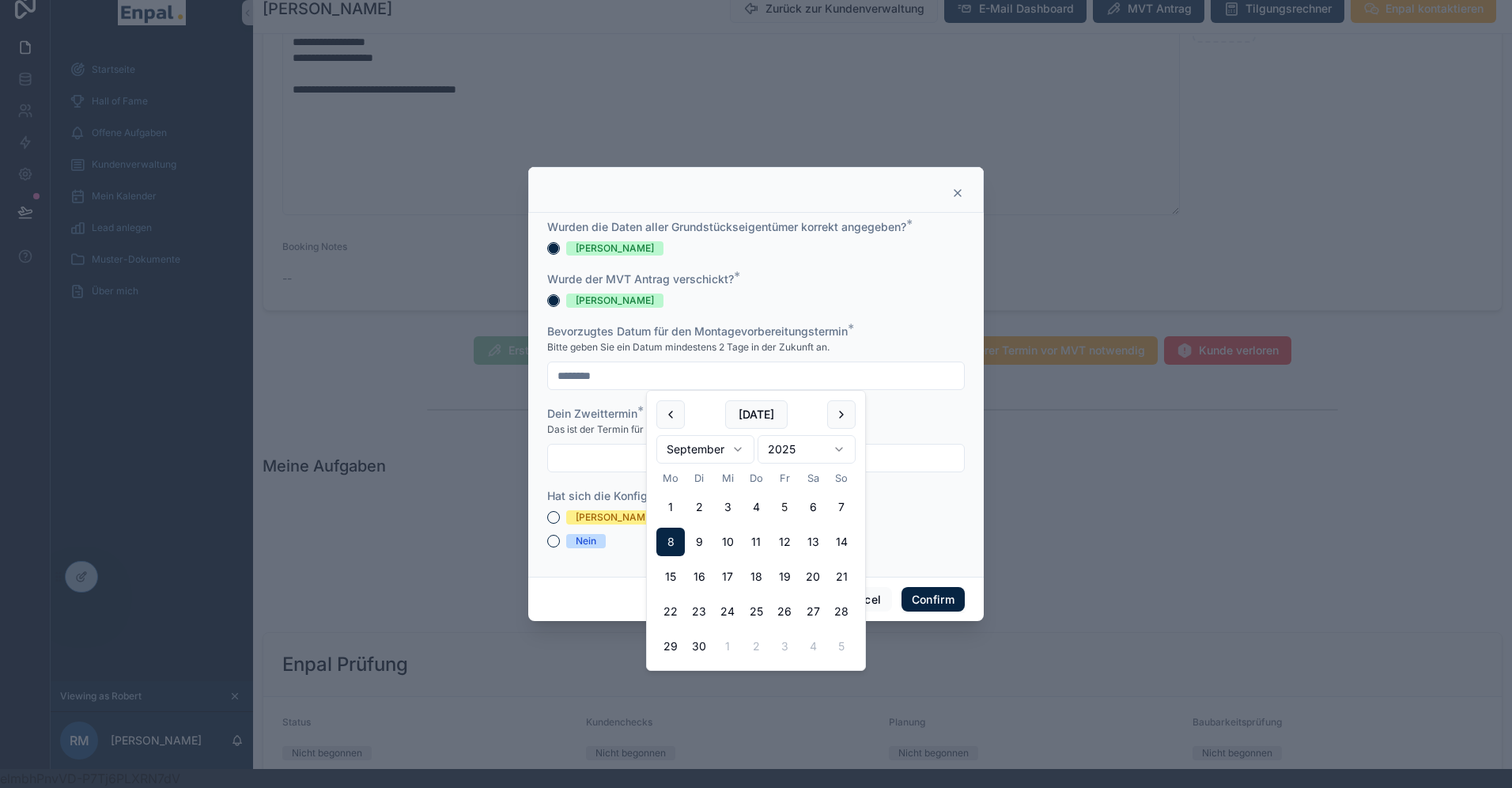
click at [580, 455] on input "text" at bounding box center [756, 457] width 416 height 22
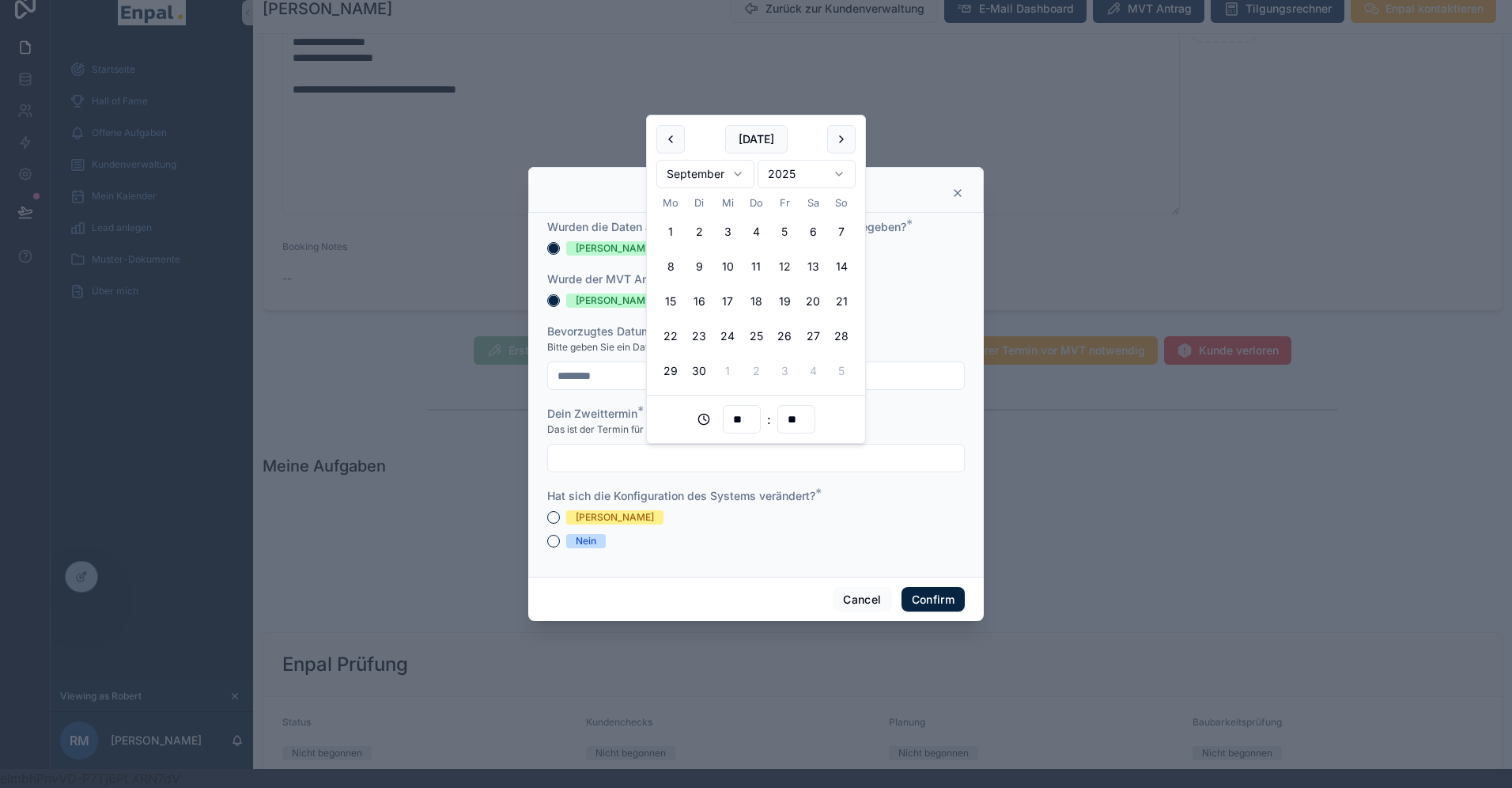
click at [783, 267] on button "12" at bounding box center [784, 266] width 28 height 28
click at [627, 462] on input "**********" at bounding box center [756, 457] width 416 height 22
click at [737, 424] on input "**" at bounding box center [742, 419] width 37 height 22
click at [726, 633] on div "18" at bounding box center [741, 634] width 71 height 26
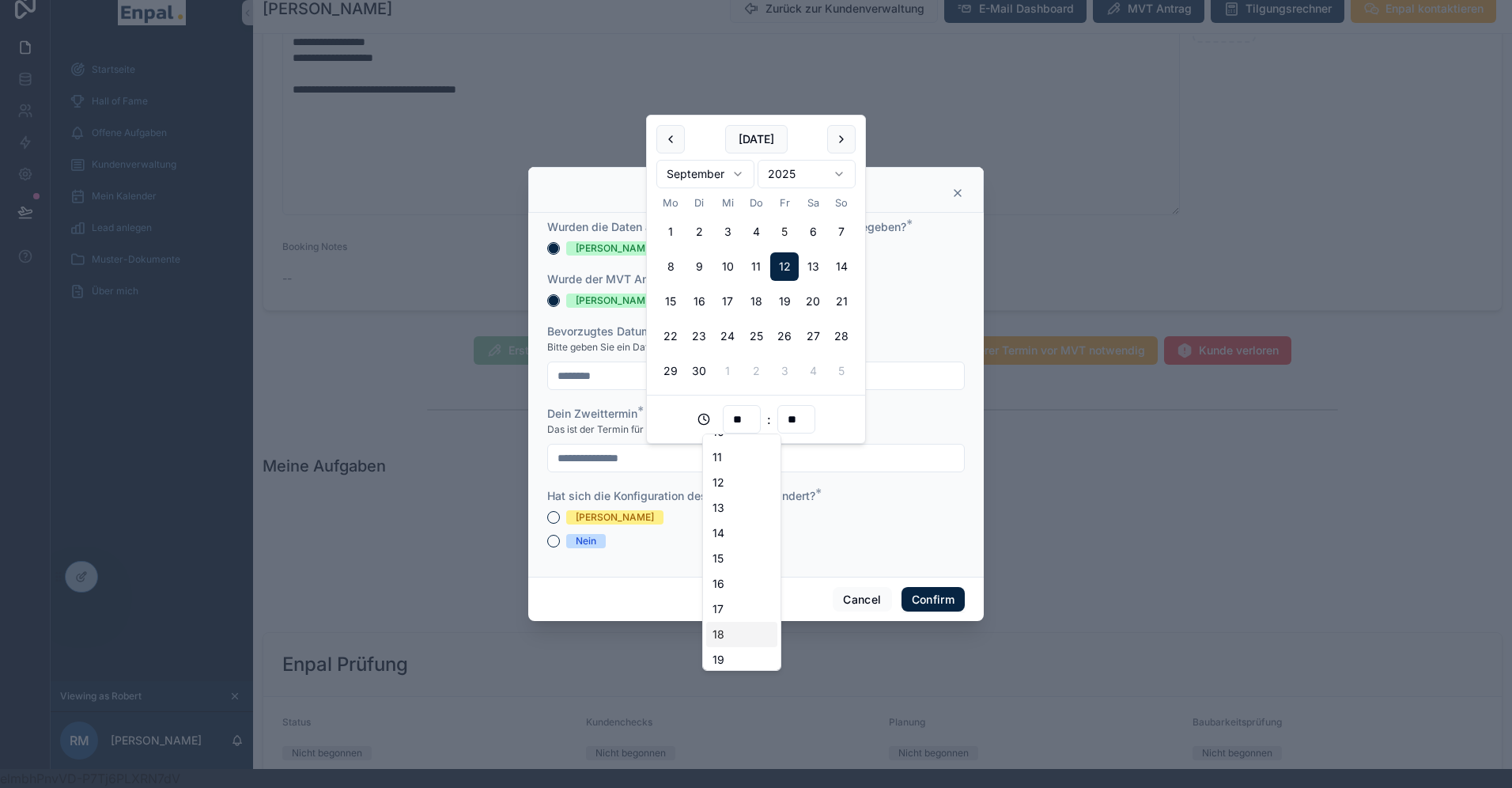
type input "**********"
type input "**"
click at [659, 569] on div "**********" at bounding box center [756, 394] width 455 height 364
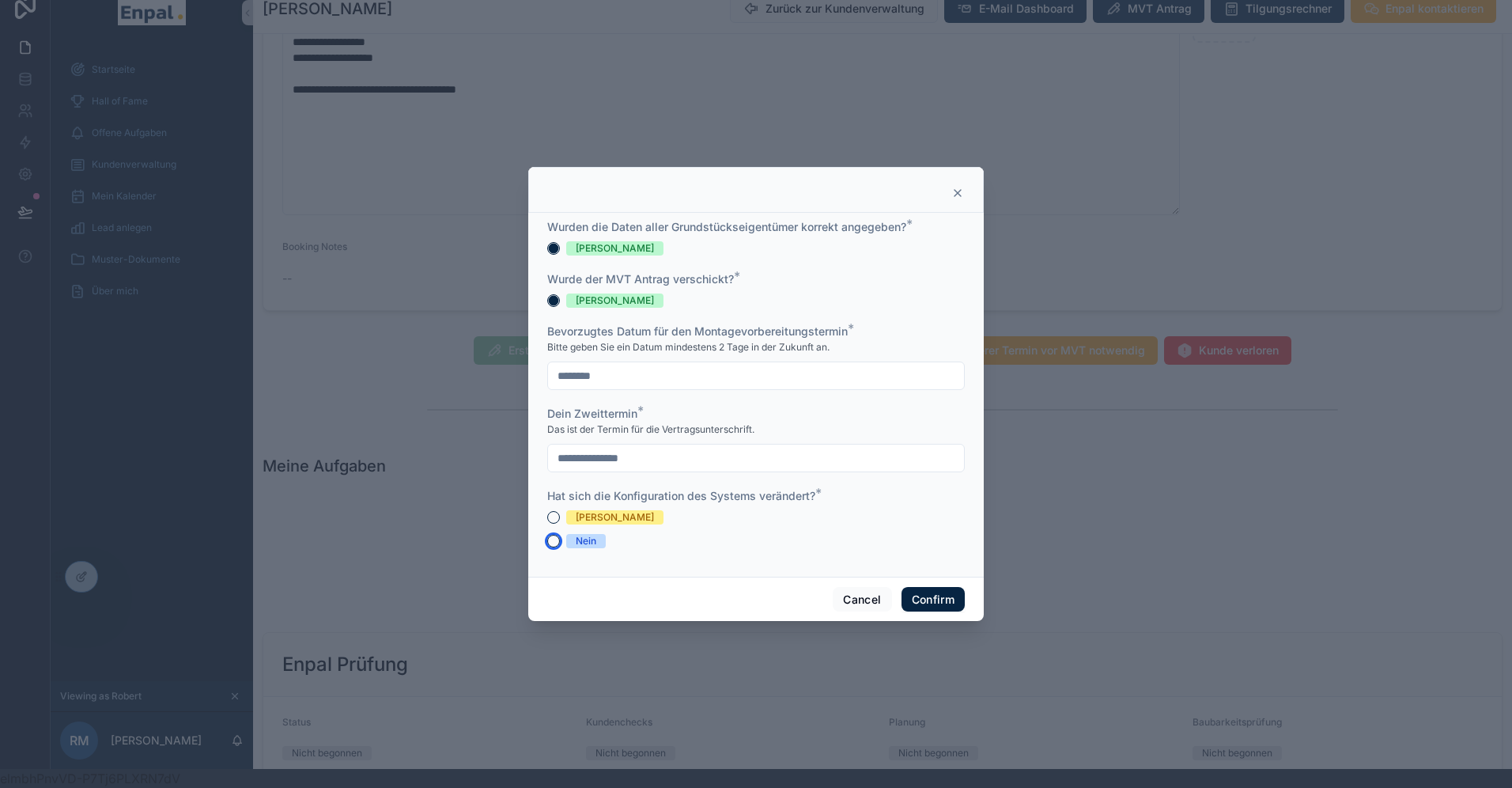
click at [558, 541] on button "Nein" at bounding box center [553, 540] width 12 height 12
click at [942, 599] on button "Confirm" at bounding box center [933, 599] width 63 height 26
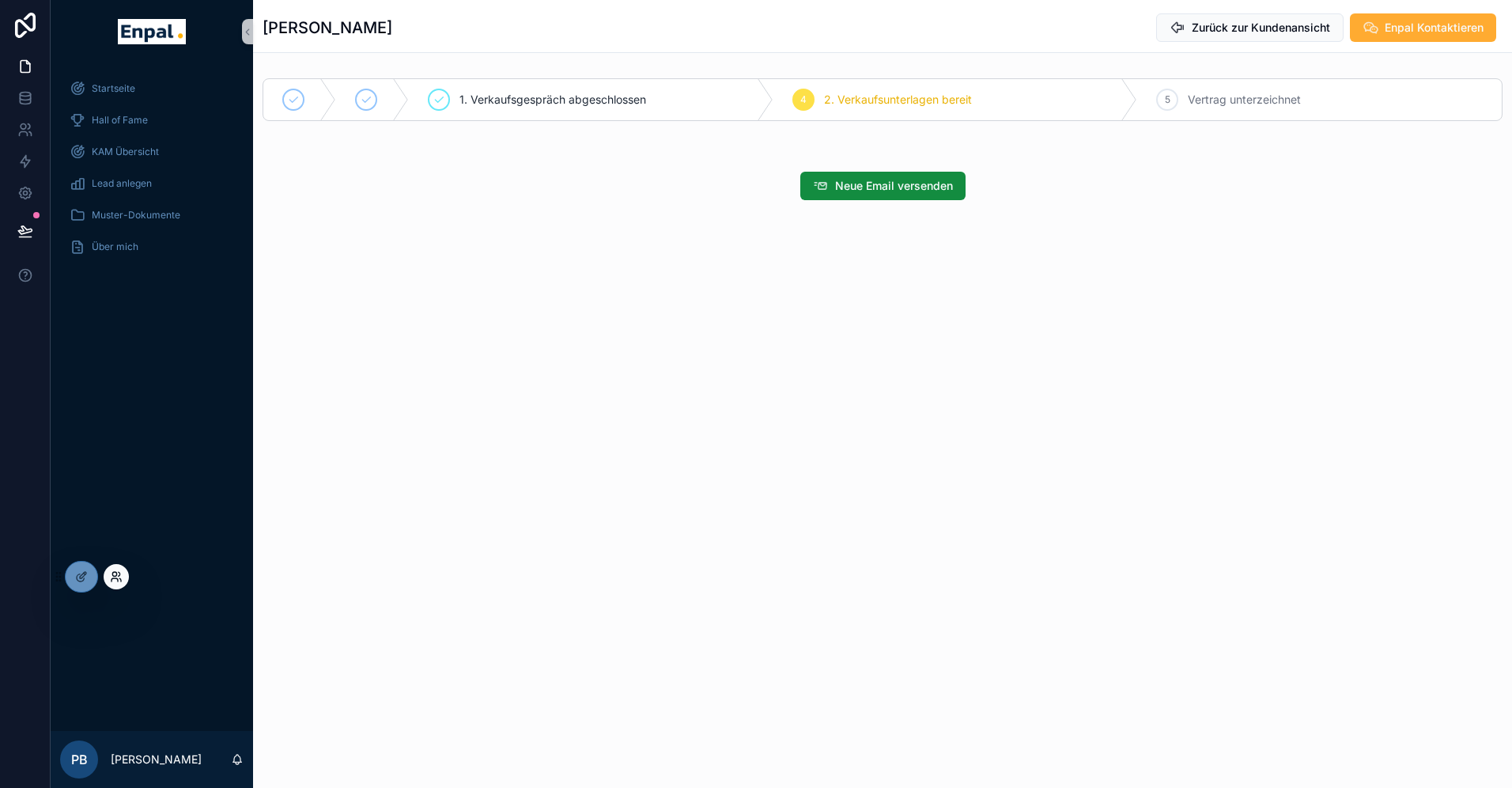
click at [114, 580] on icon at bounding box center [115, 575] width 12 height 12
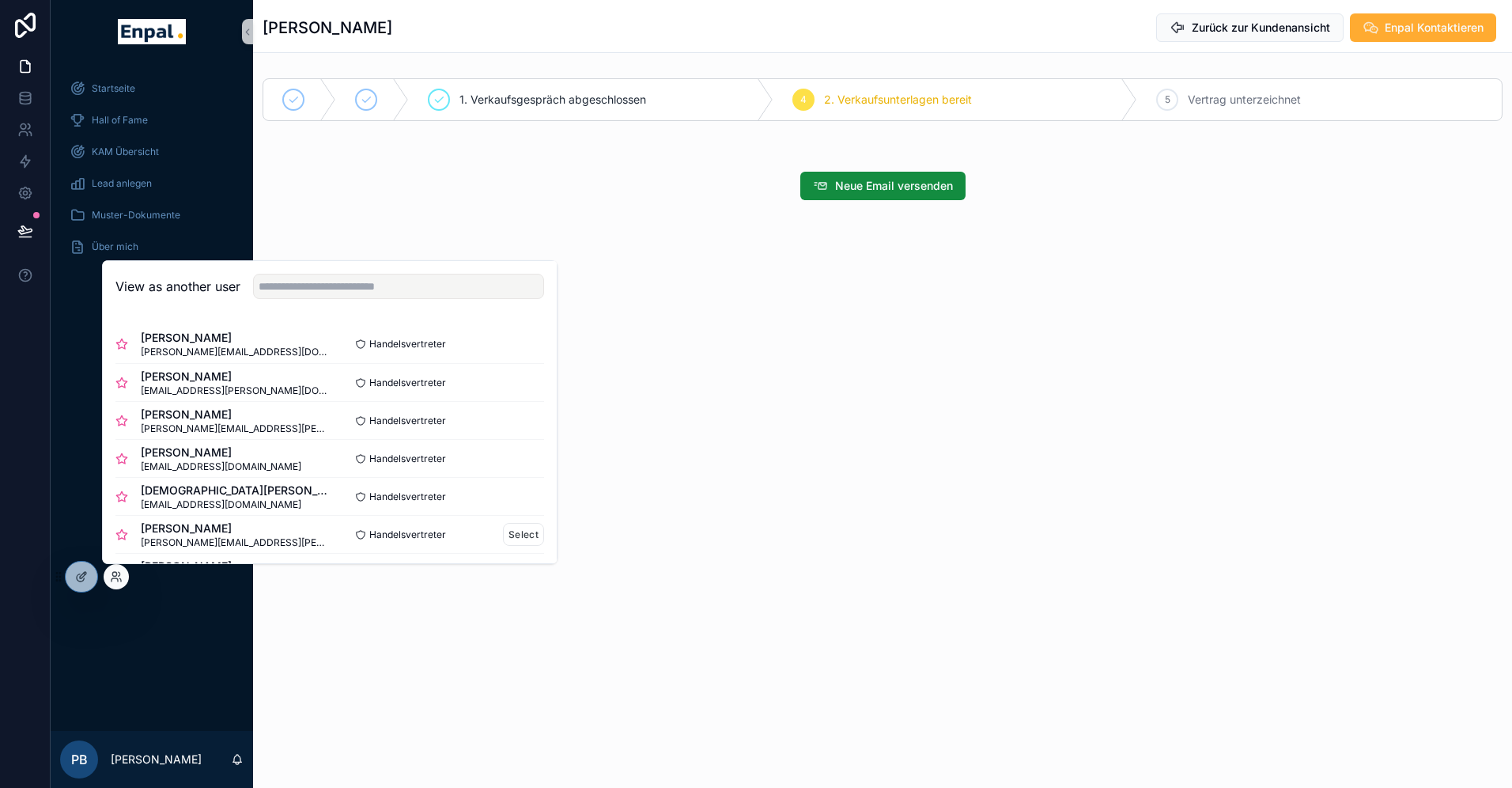
scroll to position [28, 0]
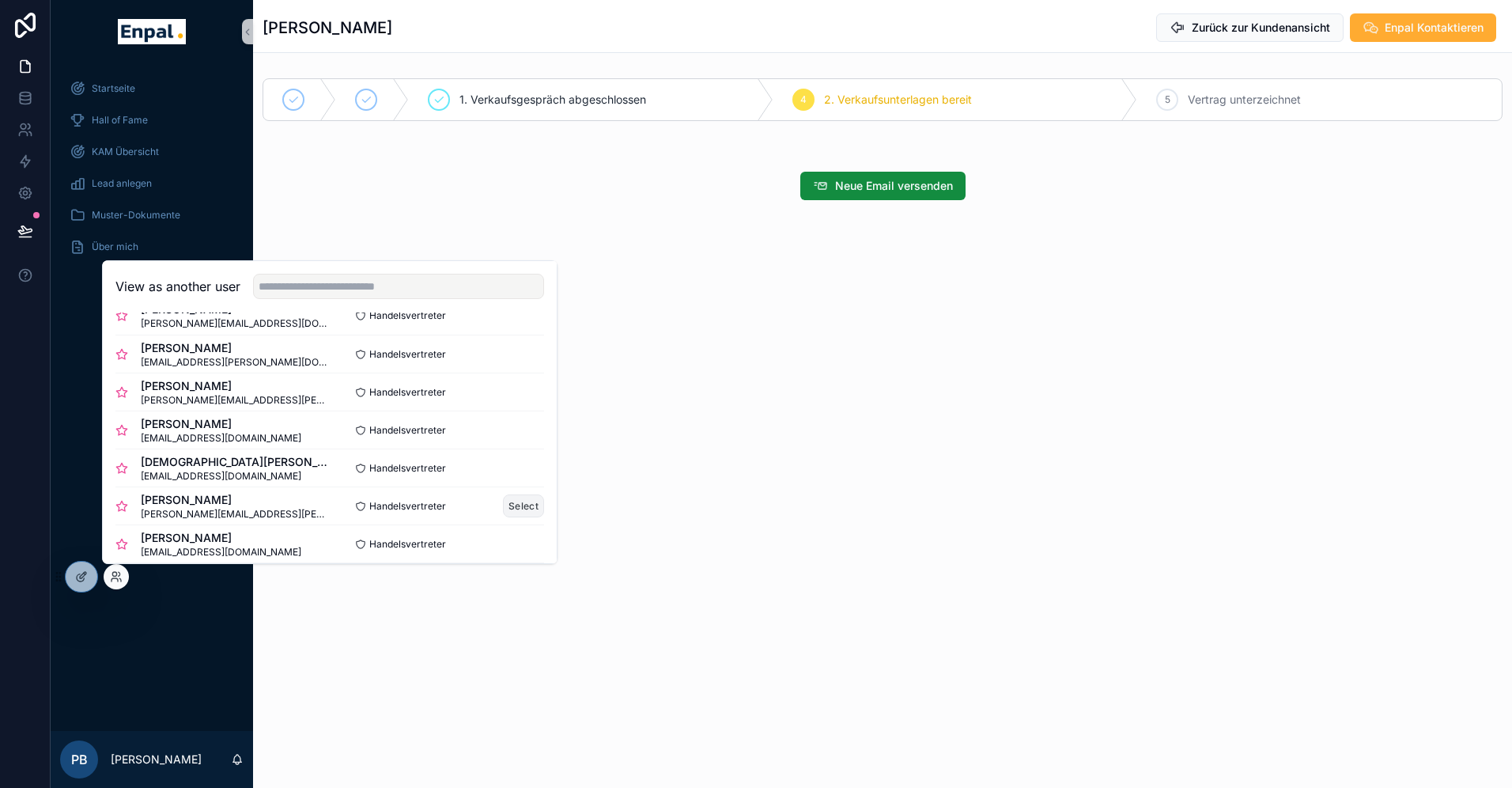
click at [511, 506] on button "Select" at bounding box center [524, 505] width 42 height 23
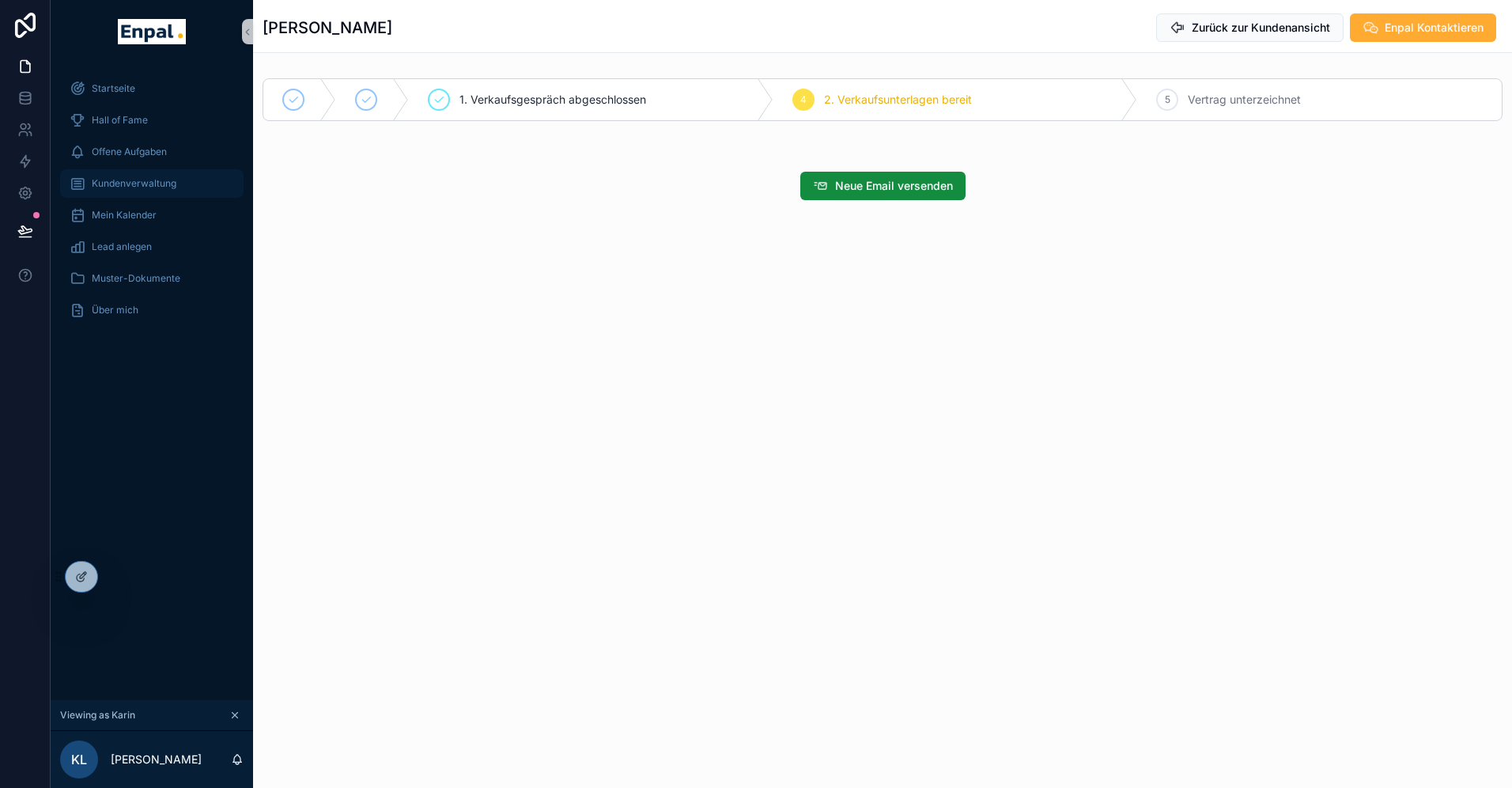
click at [121, 172] on div "Kundenverwaltung" at bounding box center [152, 183] width 164 height 26
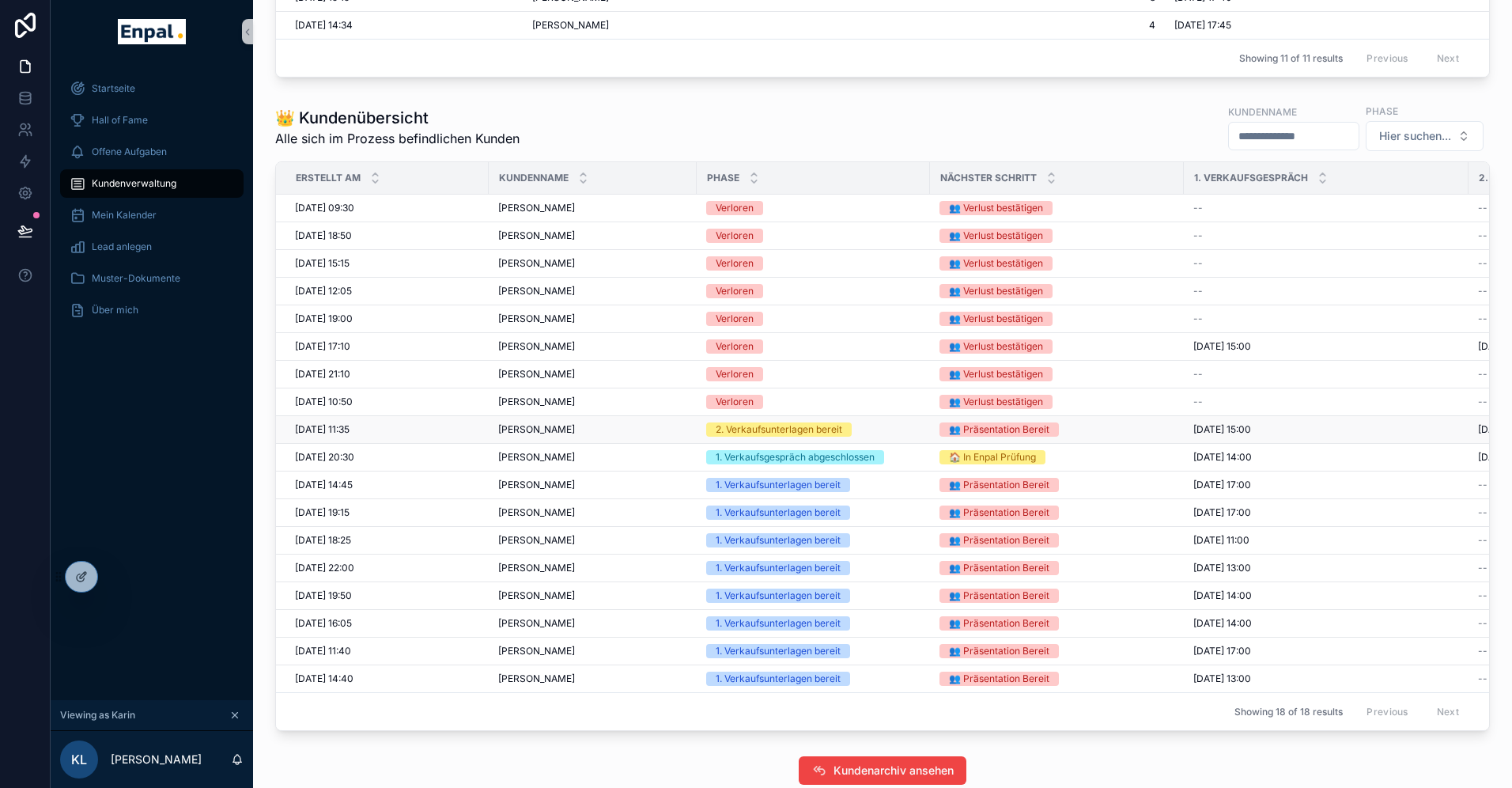
scroll to position [861, 0]
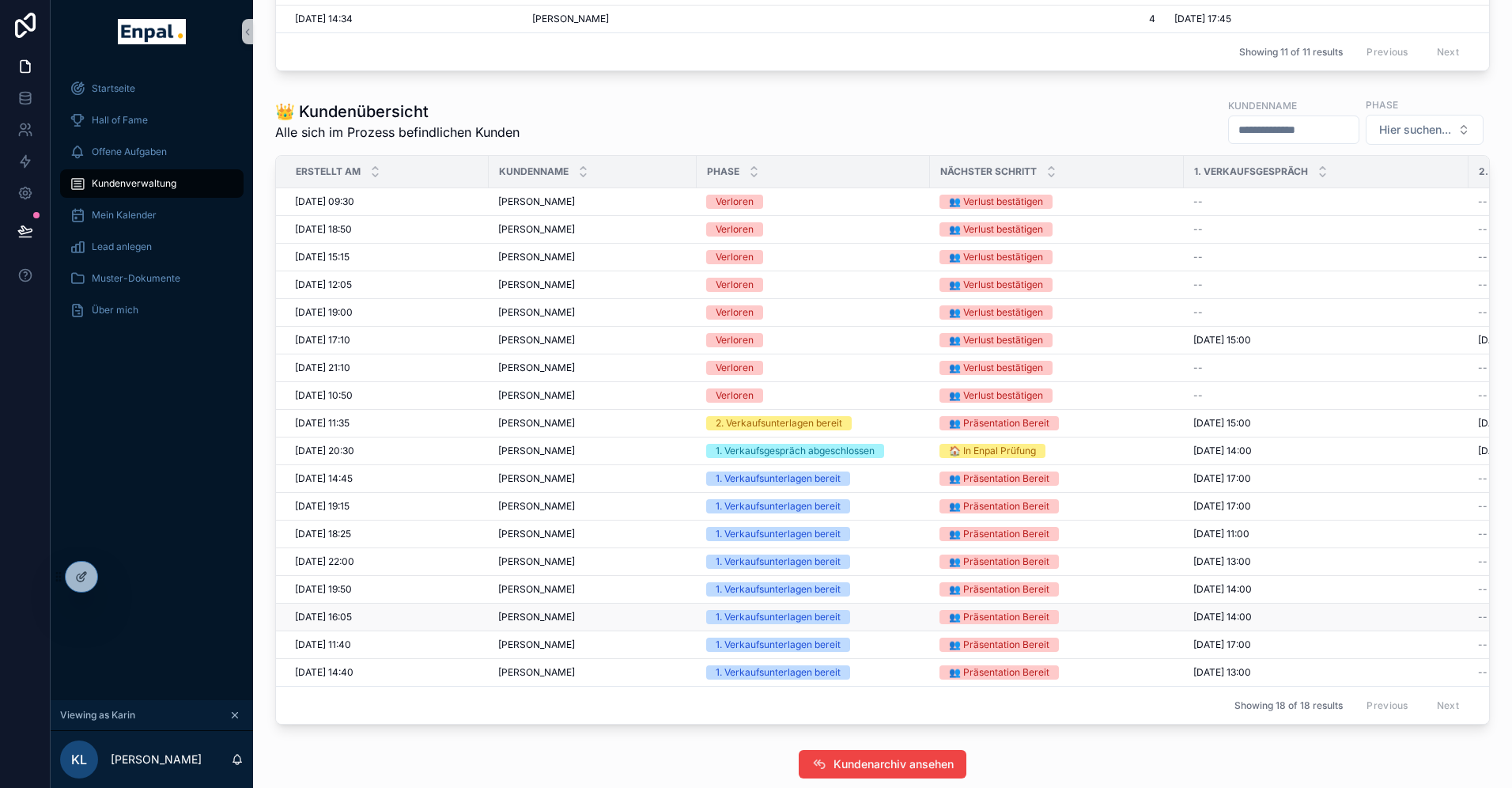
click at [542, 613] on span "[PERSON_NAME]" at bounding box center [536, 616] width 77 height 12
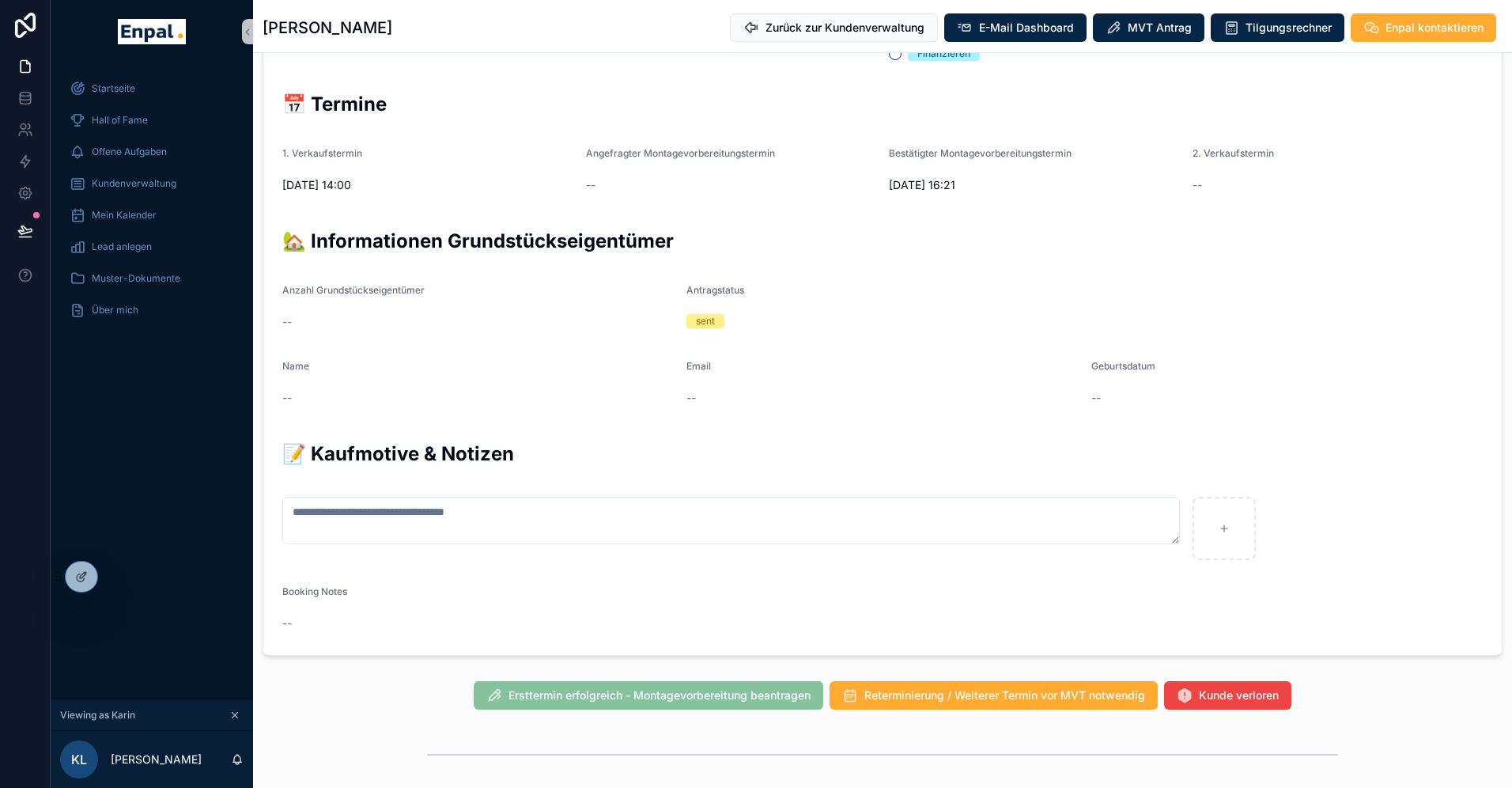
scroll to position [631, 0]
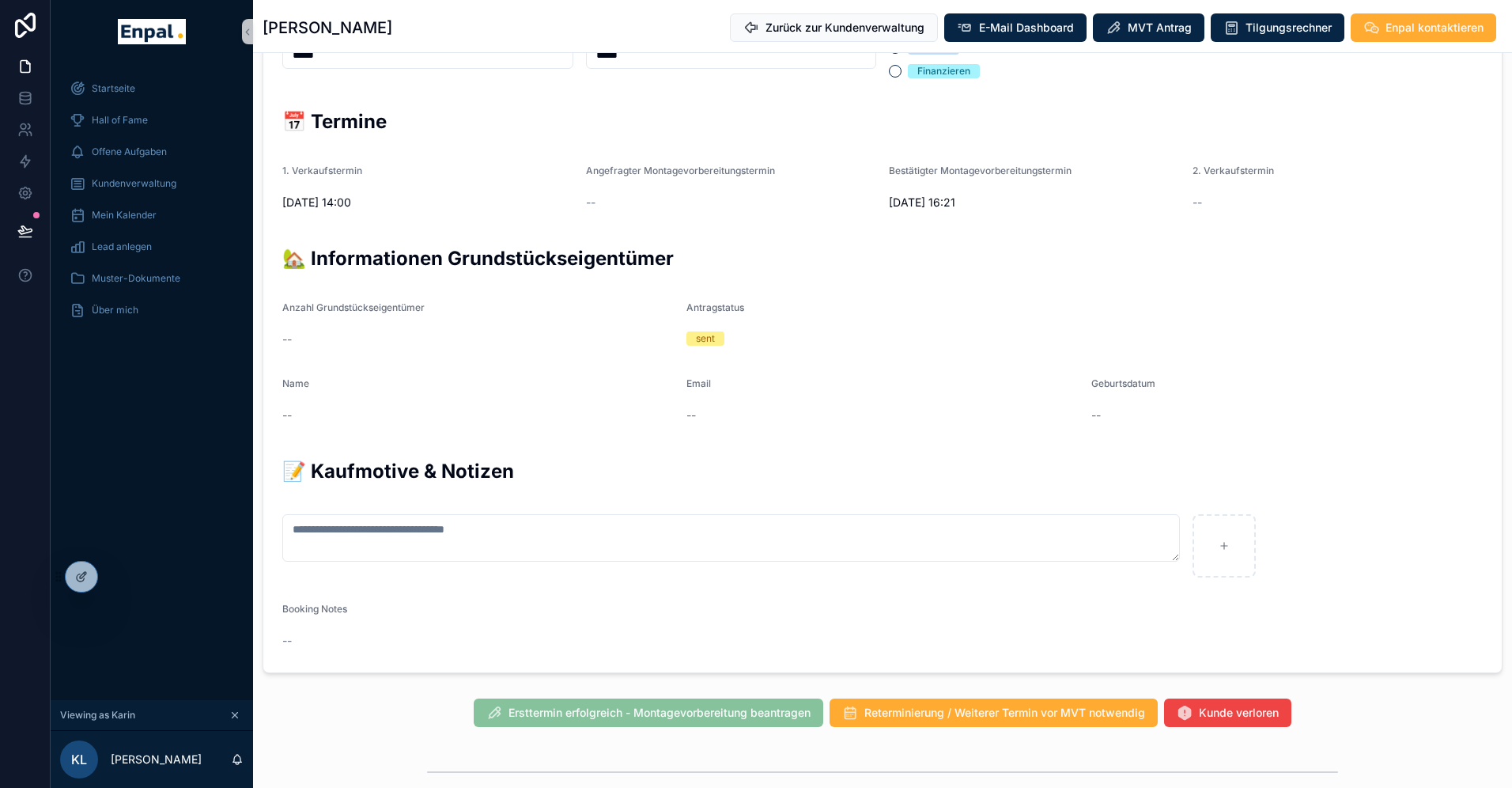
click at [731, 716] on span "Ersttermin erfolgreich - Montagevorbereitung beantragen" at bounding box center [648, 713] width 350 height 16
click at [743, 711] on span "Ersttermin erfolgreich - Montagevorbereitung beantragen" at bounding box center [648, 713] width 350 height 16
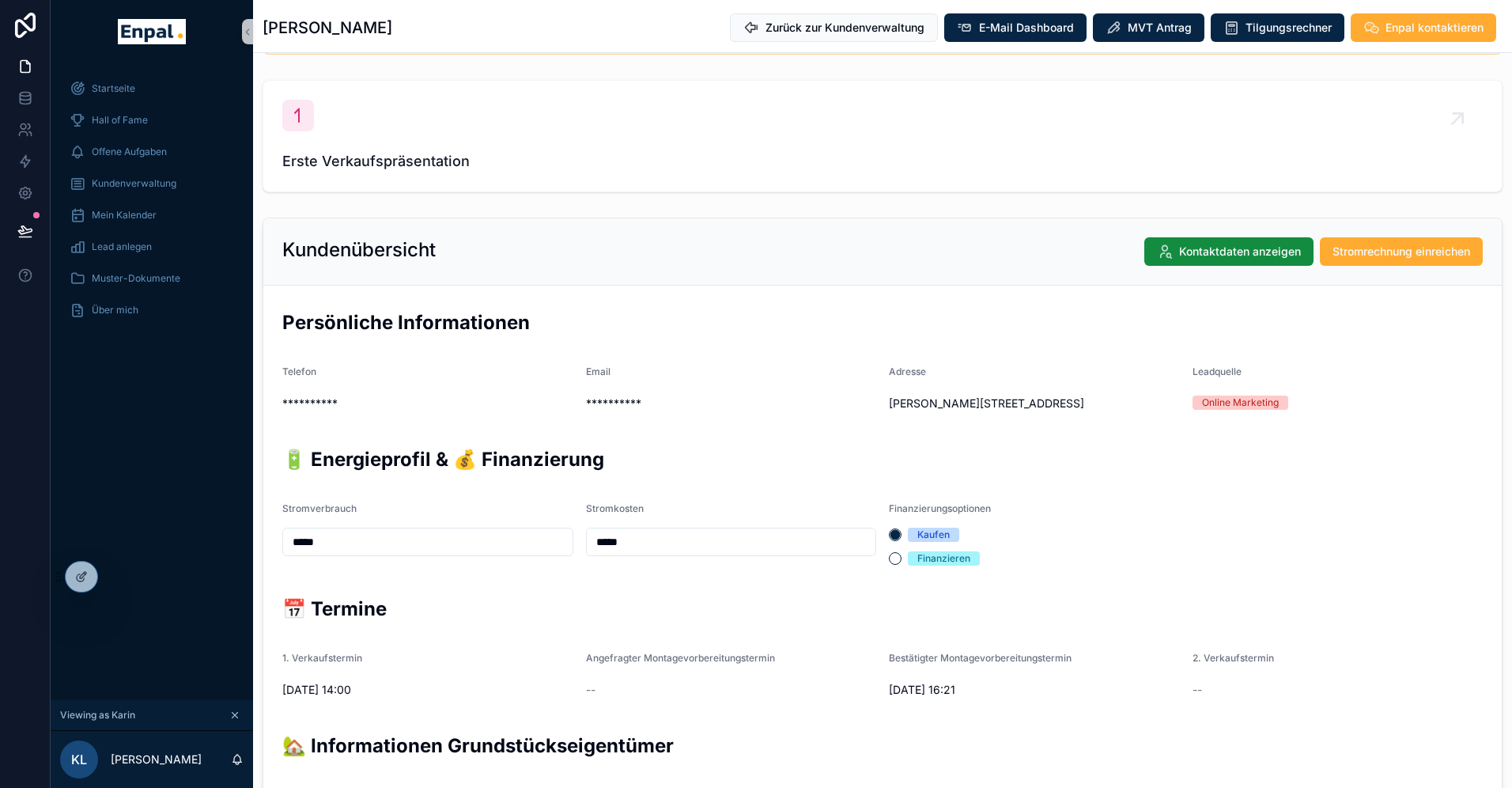
scroll to position [0, 0]
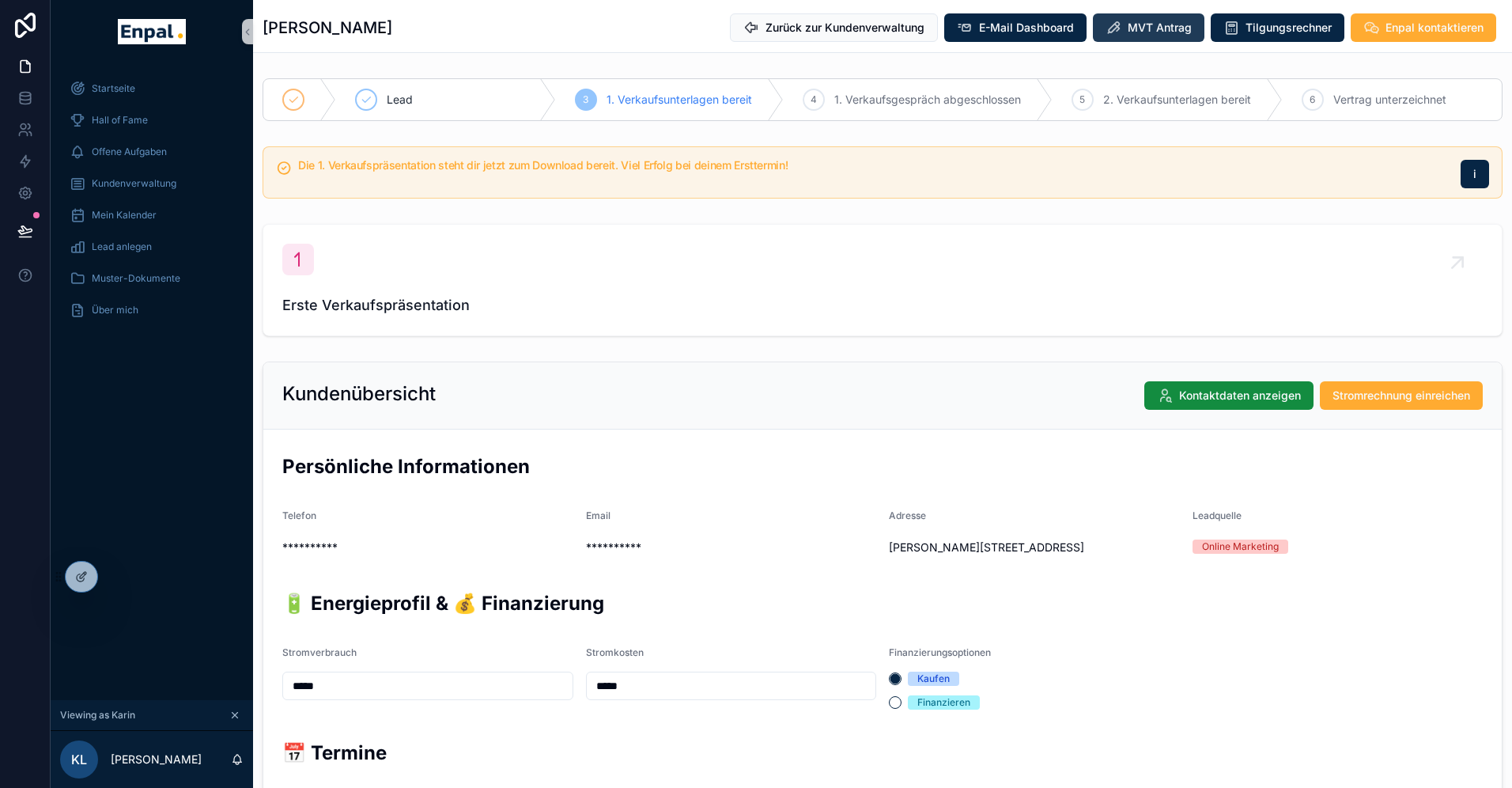
click at [1122, 21] on button "MVT Antrag" at bounding box center [1149, 27] width 112 height 28
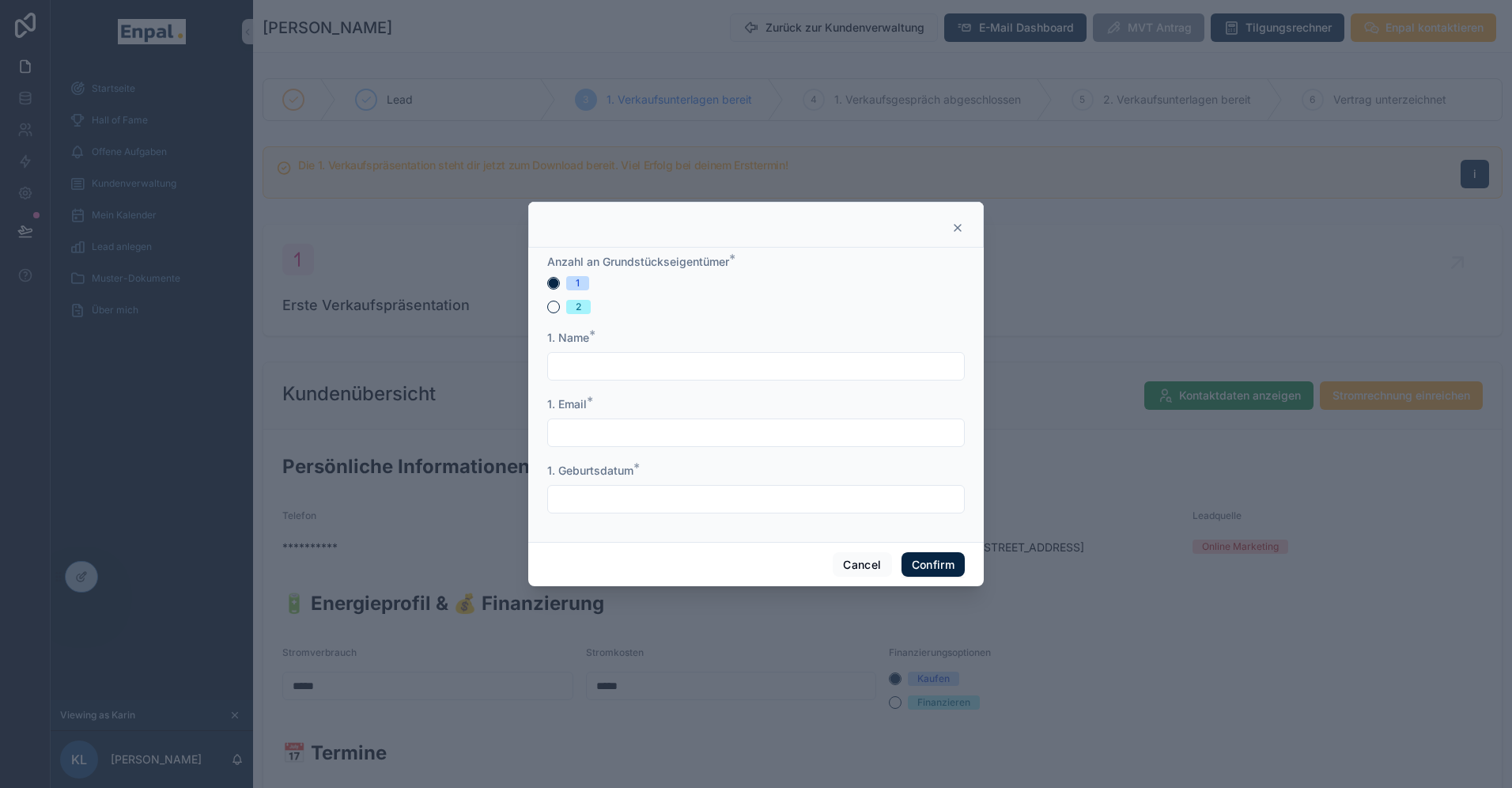
scroll to position [19, 0]
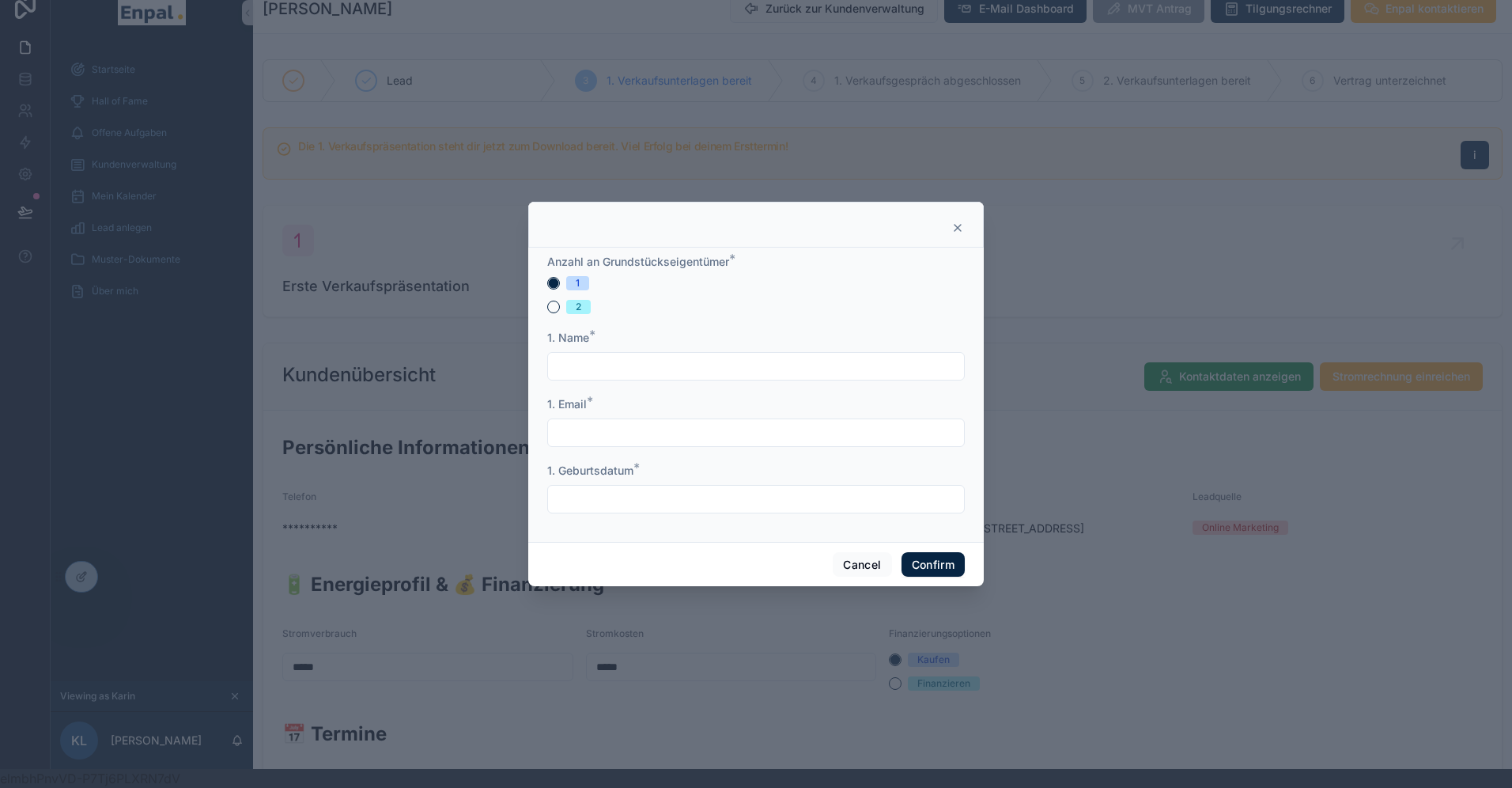
click at [956, 222] on icon at bounding box center [957, 227] width 12 height 12
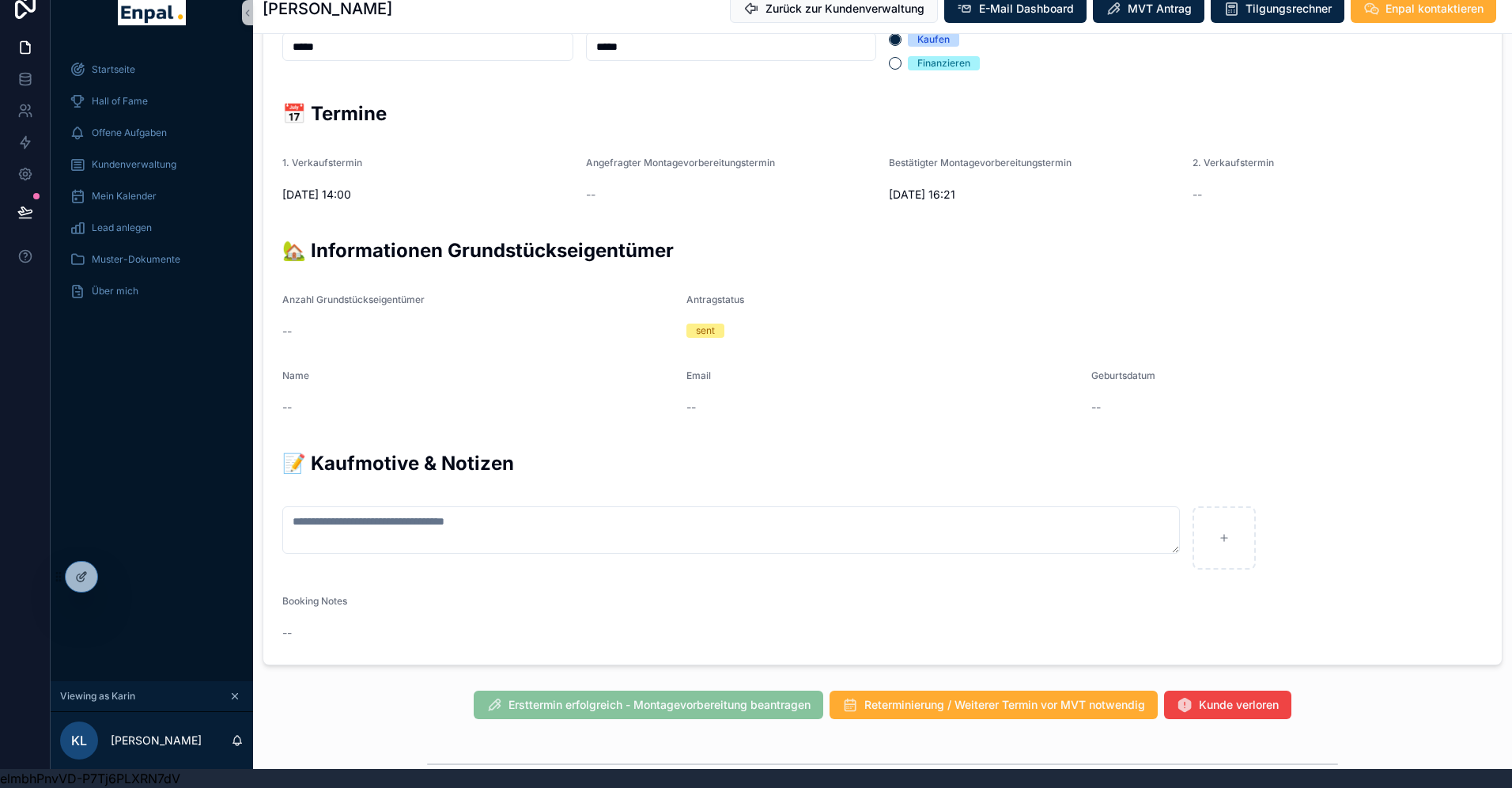
scroll to position [619, 0]
